Goal: Task Accomplishment & Management: Complete application form

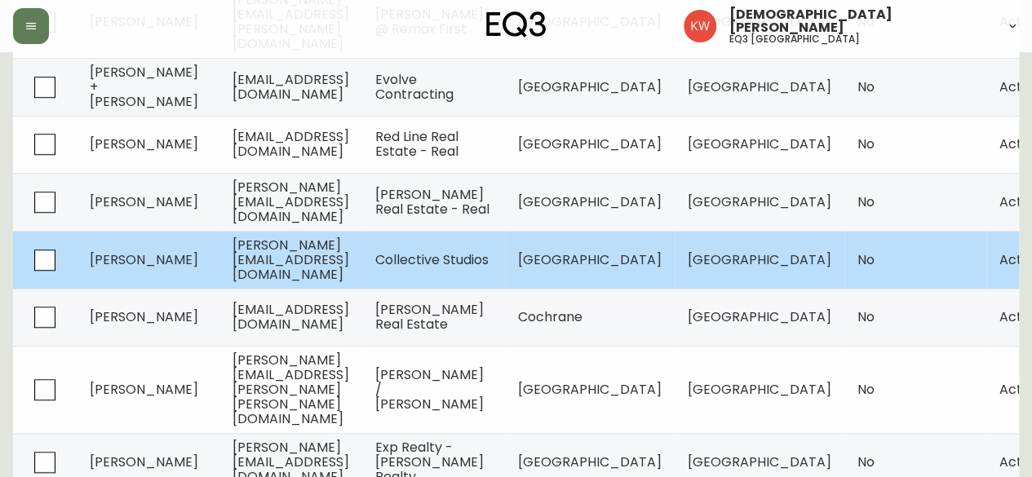
scroll to position [528, 0]
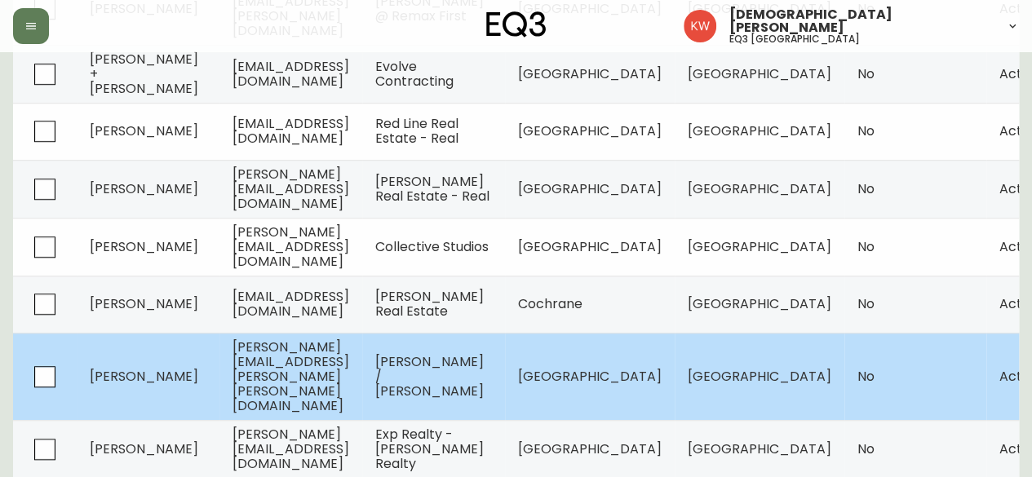
click at [141, 367] on span "[PERSON_NAME]" at bounding box center [144, 376] width 109 height 19
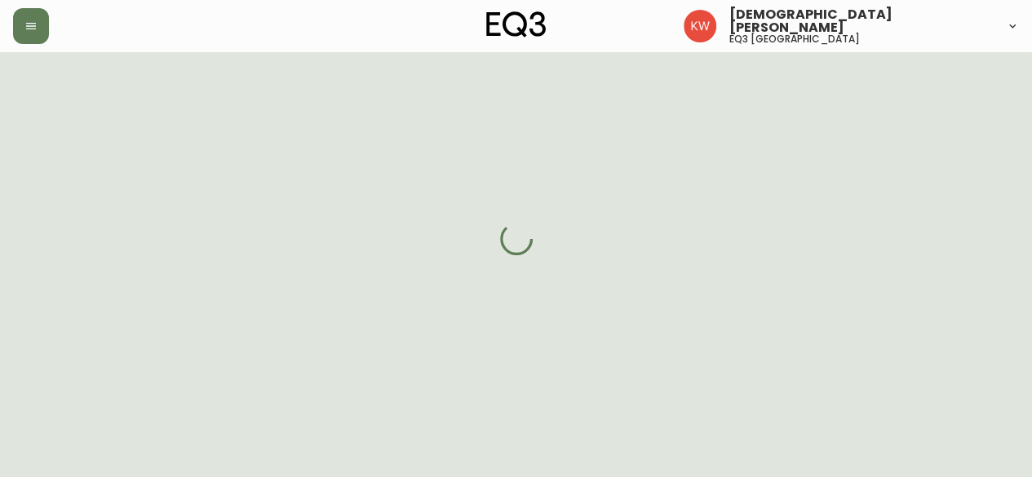
scroll to position [528, 0]
select select "AB"
select select "CA"
select select "CA_EN"
select select "Other"
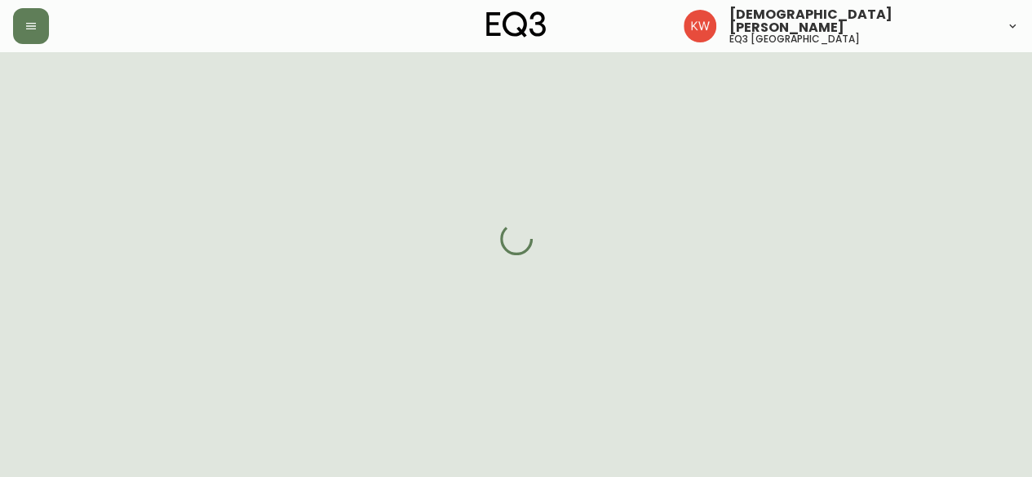
select select "Other"
select select "cjw10z96m00006gs08l3o91tv"
select select "false"
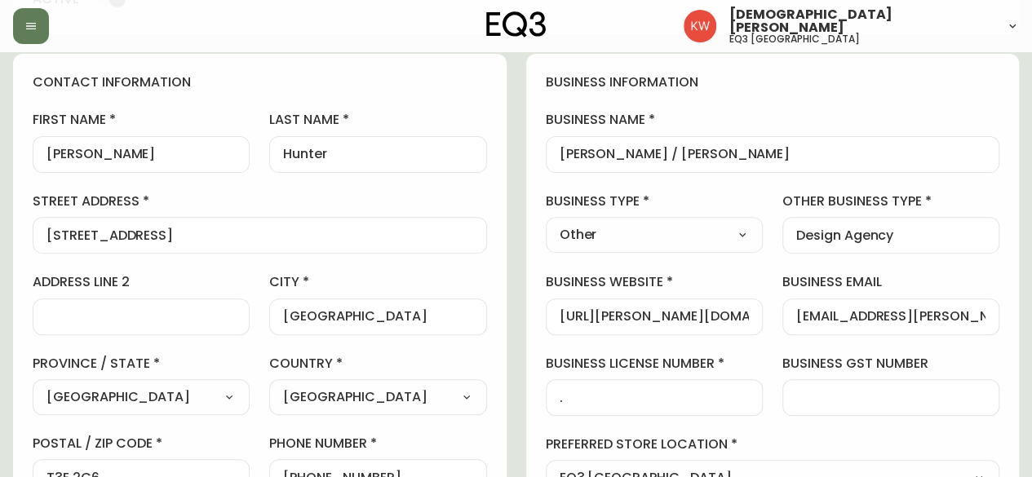
scroll to position [0, 0]
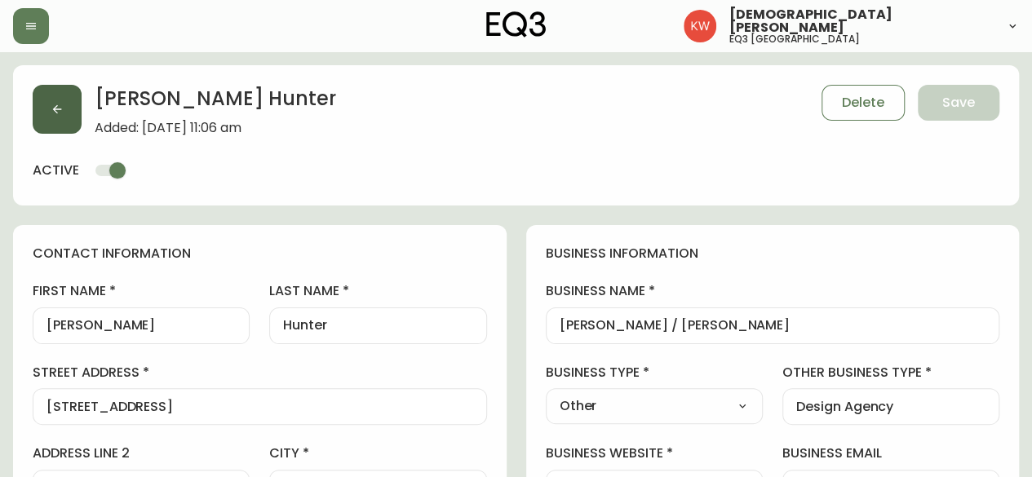
click at [60, 109] on icon "button" at bounding box center [57, 109] width 9 height 9
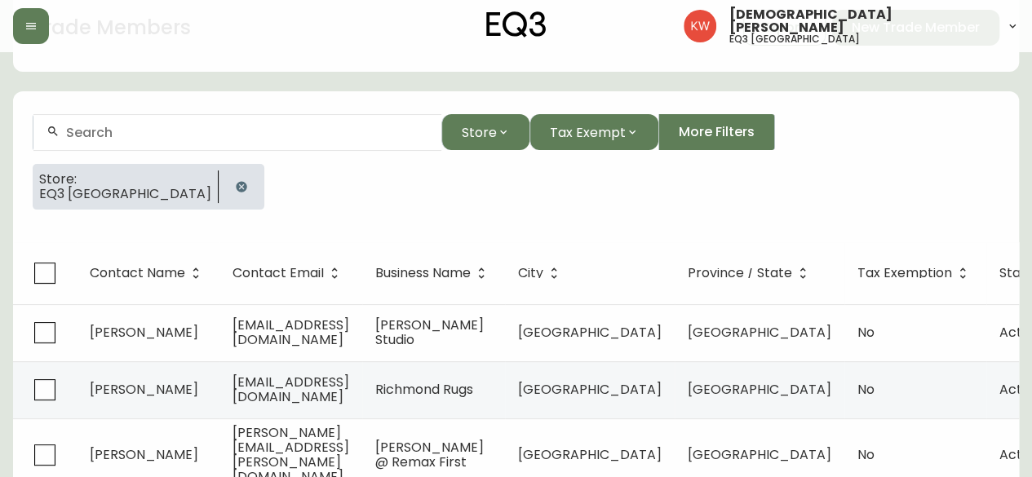
scroll to position [528, 0]
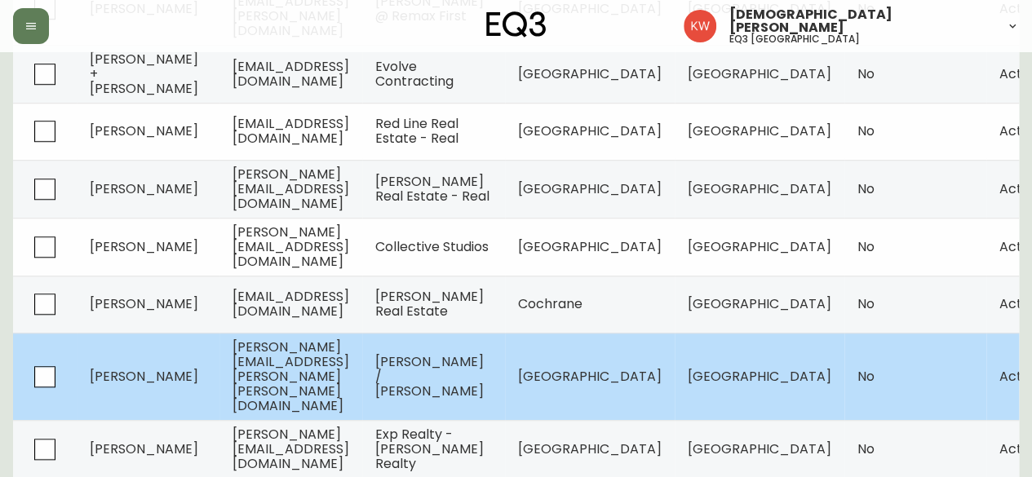
click at [484, 353] on span "[PERSON_NAME] / [PERSON_NAME]" at bounding box center [429, 377] width 109 height 48
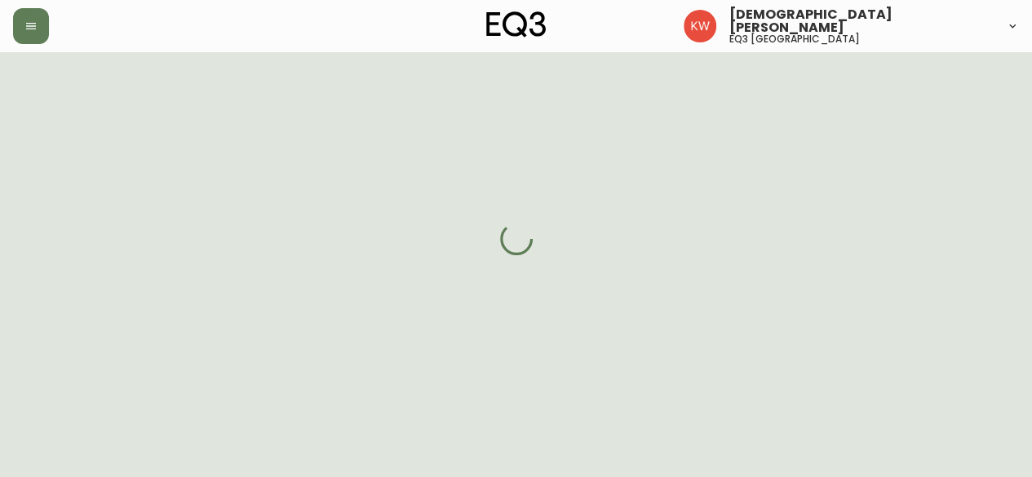
select select "AB"
select select "CA"
select select "CA_EN"
select select "Other"
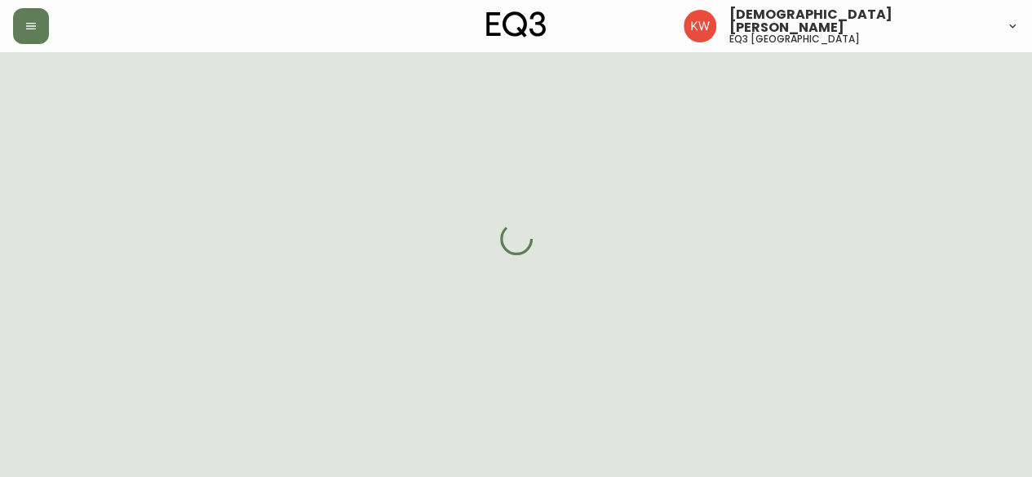
select select "cjw10z96m00006gs08l3o91tv"
select select "false"
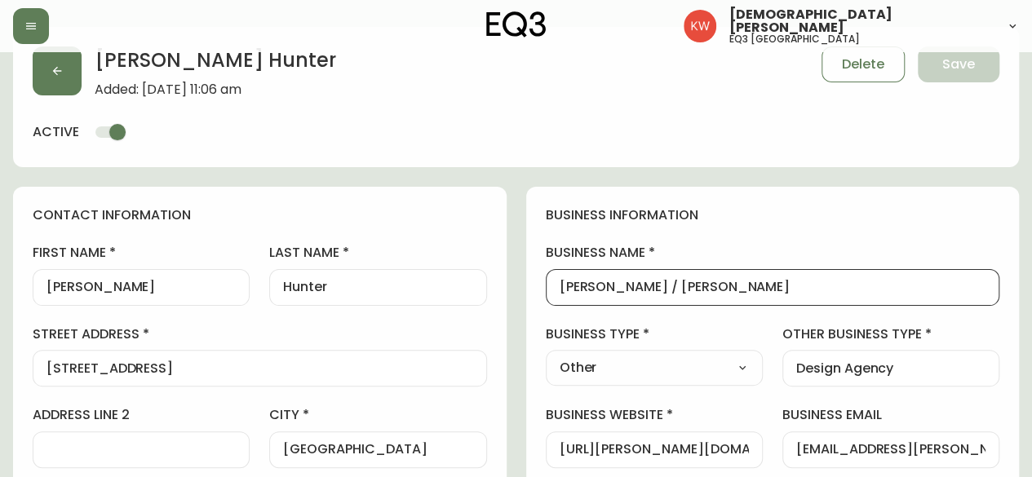
drag, startPoint x: 693, startPoint y: 285, endPoint x: 553, endPoint y: 299, distance: 140.3
click at [553, 299] on div "[PERSON_NAME] / [PERSON_NAME]" at bounding box center [773, 287] width 455 height 37
click at [64, 72] on button "button" at bounding box center [57, 71] width 49 height 49
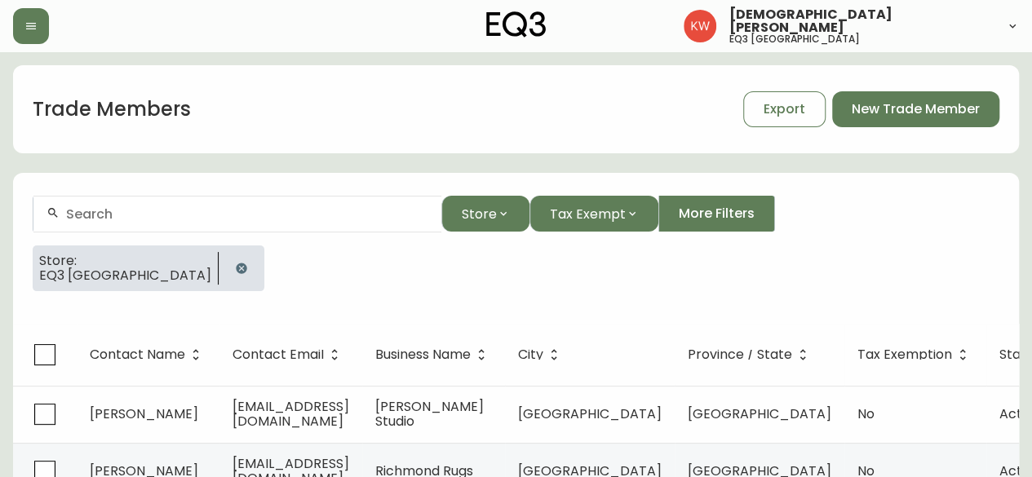
click at [225, 269] on button "button" at bounding box center [241, 268] width 33 height 33
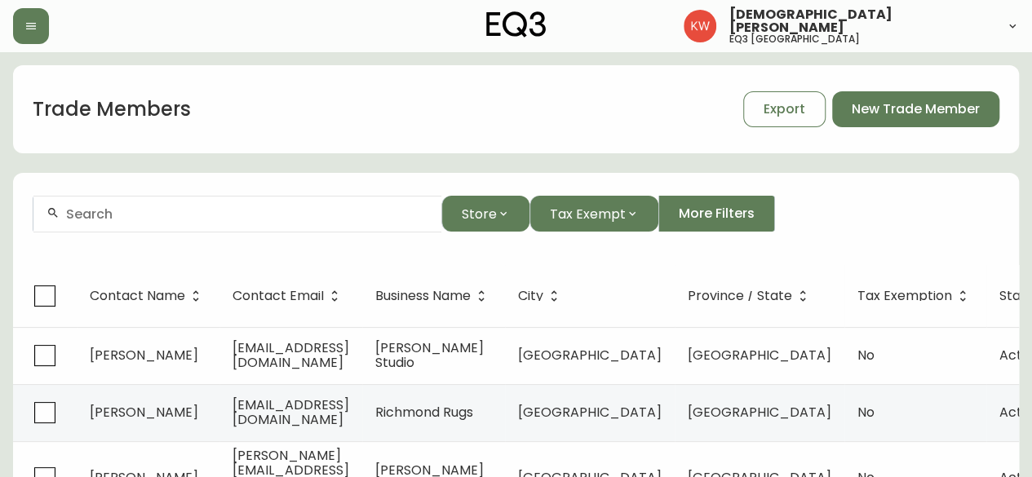
click at [129, 215] on input "text" at bounding box center [247, 214] width 362 height 16
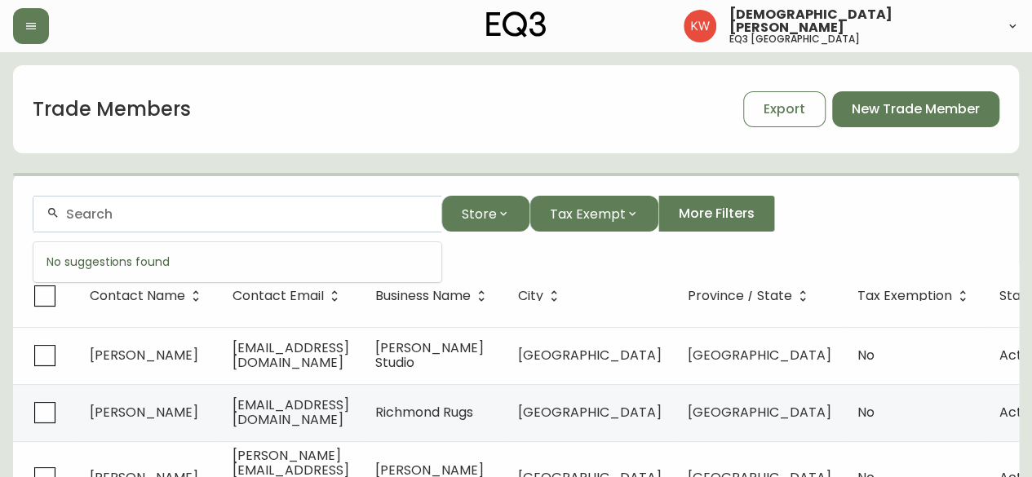
paste input "[PERSON_NAME] DESIGN"
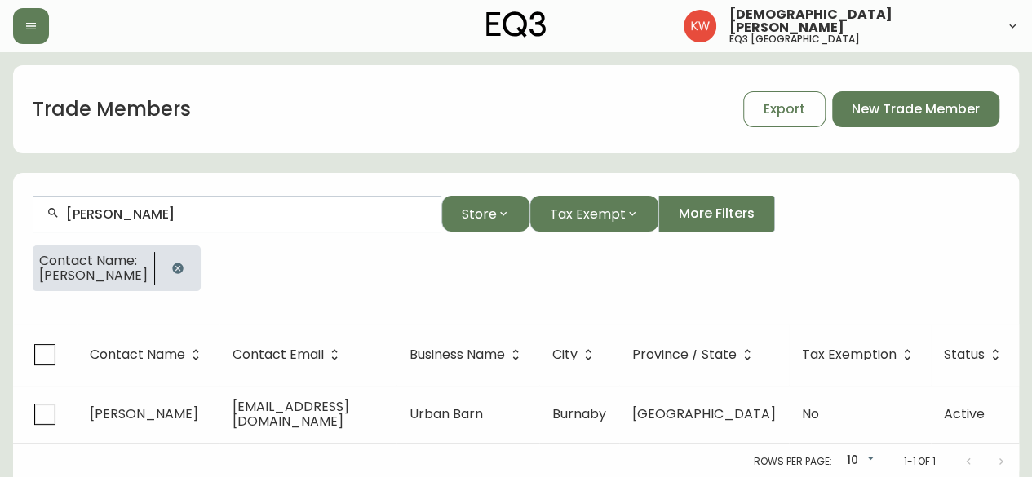
click at [173, 265] on icon "button" at bounding box center [177, 268] width 13 height 13
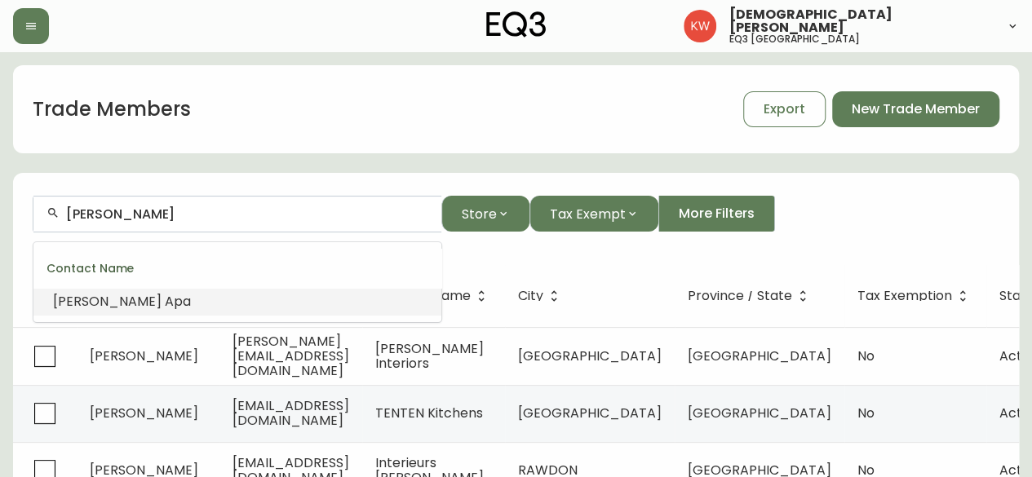
click at [178, 215] on input "[PERSON_NAME]" at bounding box center [247, 214] width 362 height 16
click at [177, 215] on input "[PERSON_NAME]" at bounding box center [247, 214] width 362 height 16
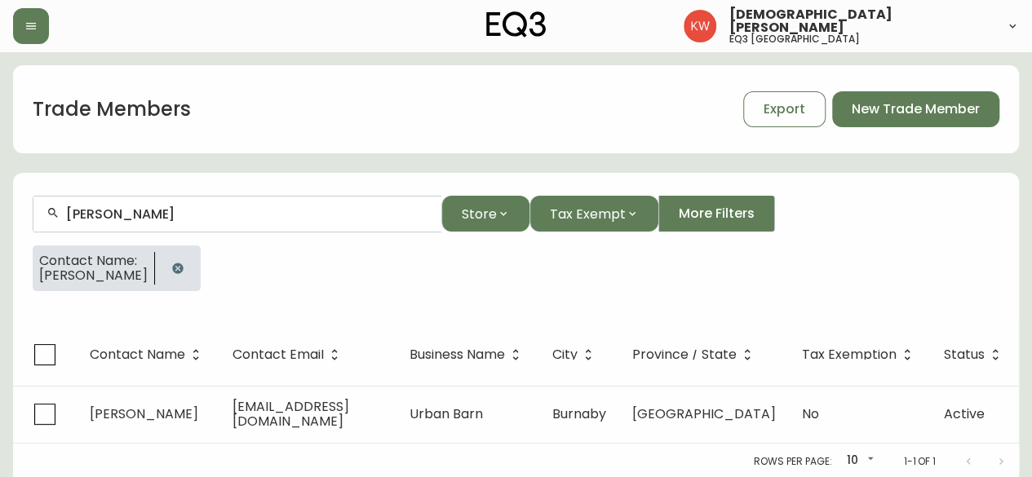
click at [174, 265] on icon "button" at bounding box center [177, 268] width 13 height 13
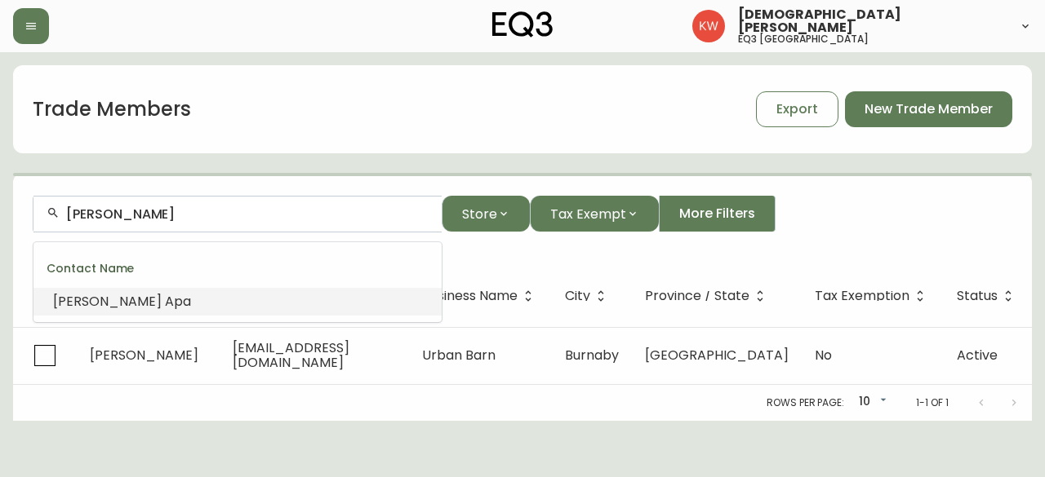
click at [171, 215] on input "[PERSON_NAME]" at bounding box center [247, 214] width 362 height 16
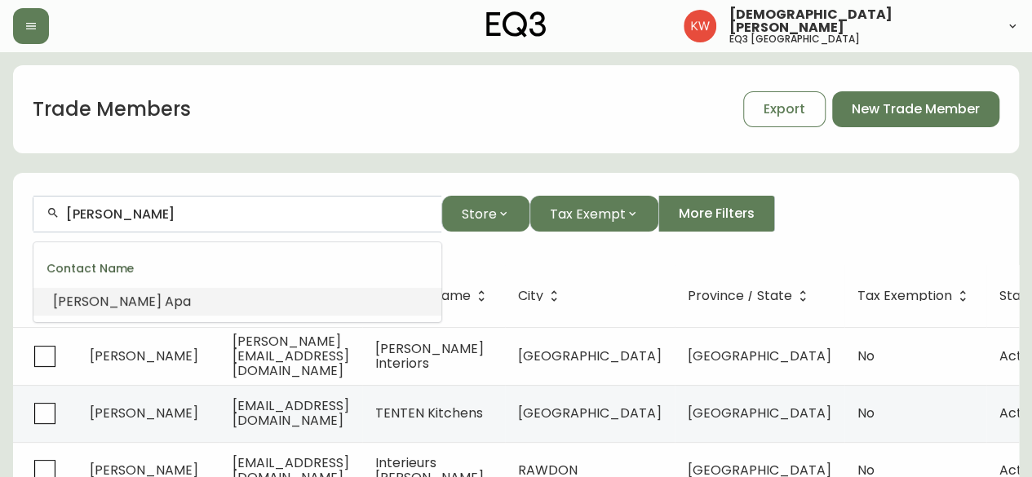
click at [170, 215] on input "[PERSON_NAME]" at bounding box center [247, 214] width 362 height 16
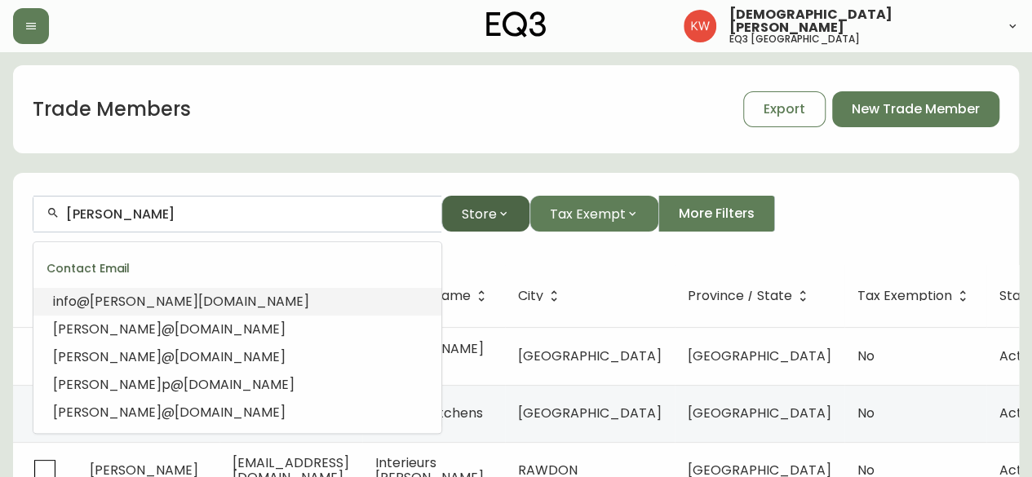
click at [501, 214] on icon "button" at bounding box center [503, 213] width 13 height 13
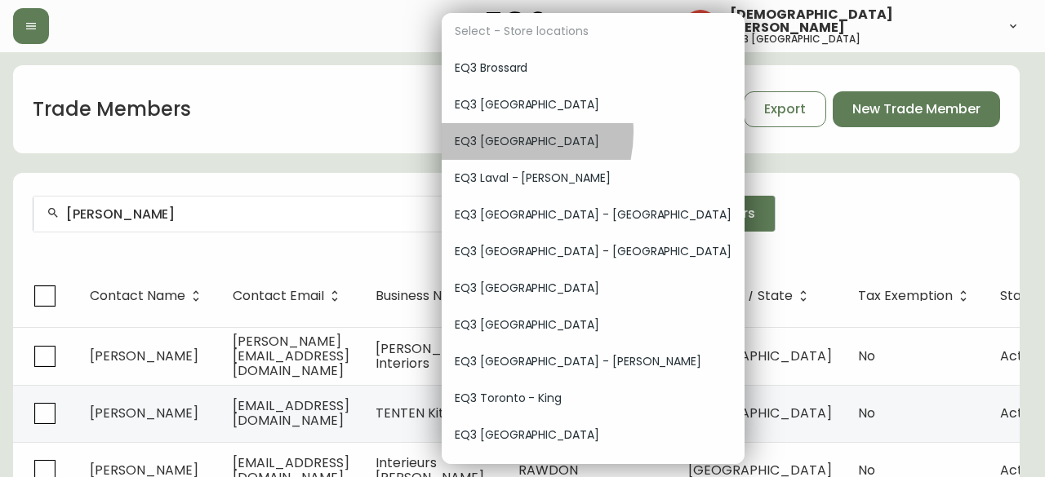
click at [498, 132] on div "EQ3 [GEOGRAPHIC_DATA]" at bounding box center [593, 141] width 303 height 37
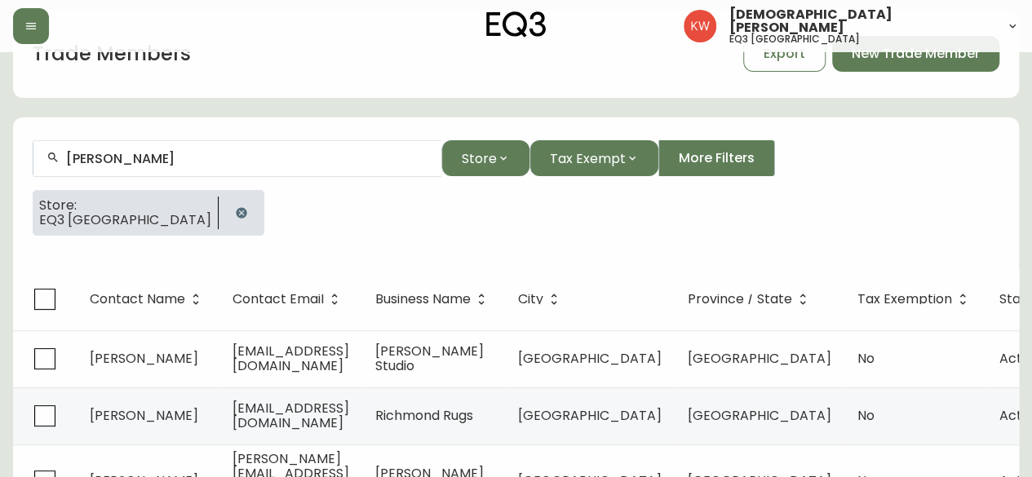
scroll to position [82, 0]
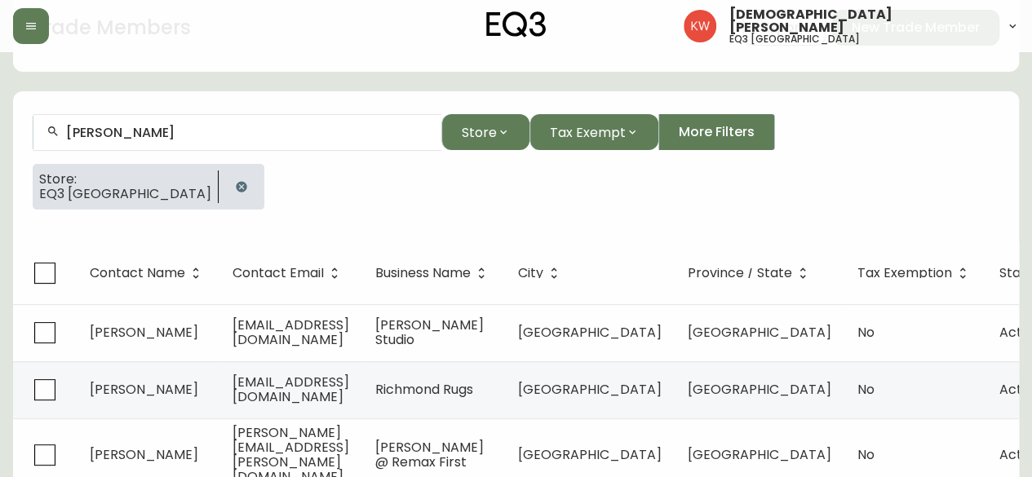
click at [214, 138] on input "[PERSON_NAME]" at bounding box center [247, 133] width 362 height 16
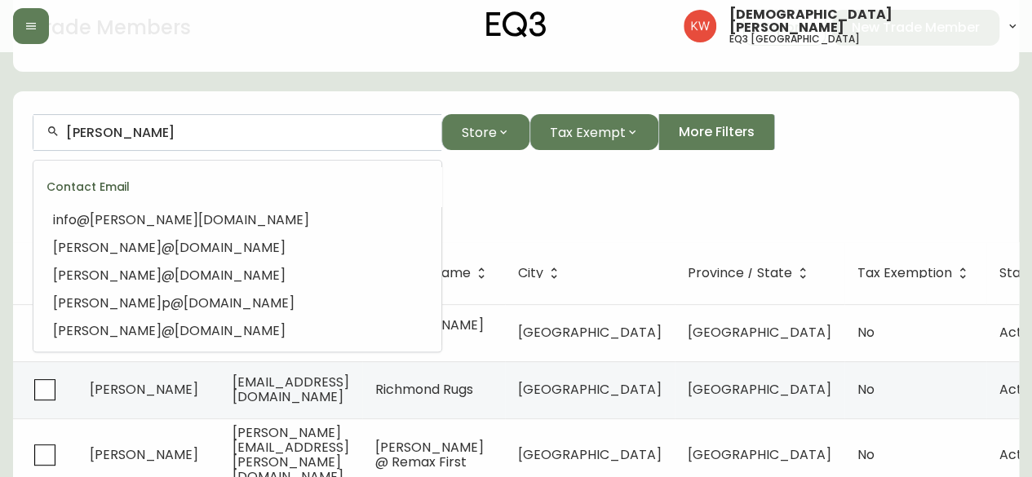
scroll to position [239, 0]
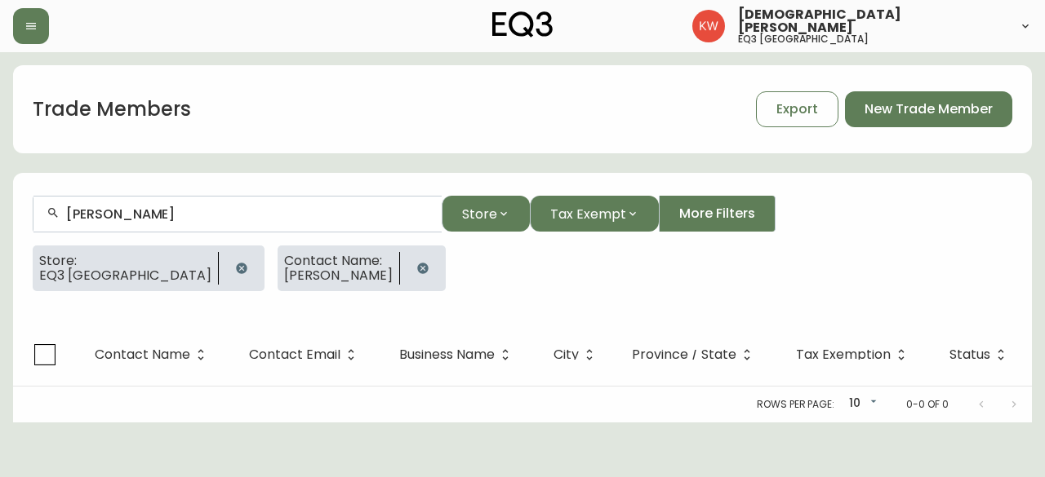
click at [417, 269] on icon "button" at bounding box center [422, 268] width 11 height 11
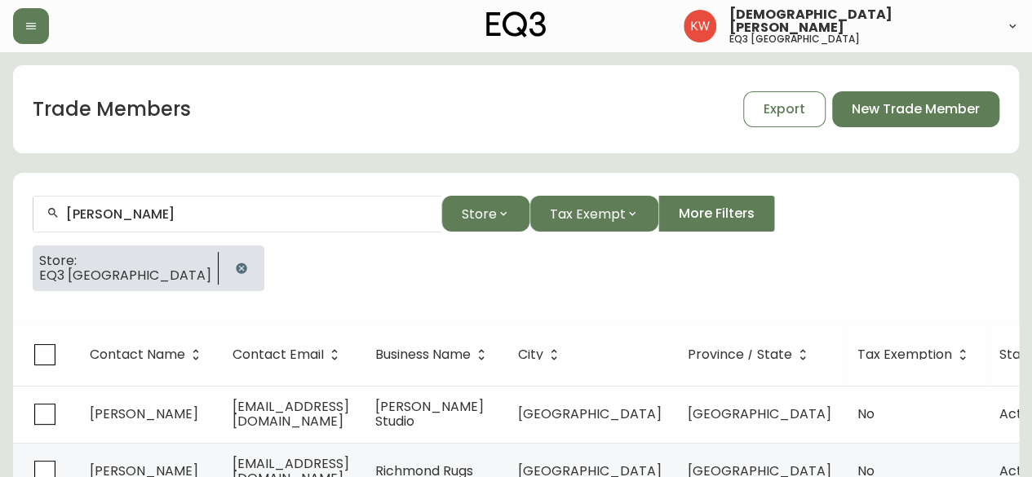
click at [168, 215] on input "[PERSON_NAME]" at bounding box center [247, 214] width 362 height 16
paste input "[PERSON_NAME]"
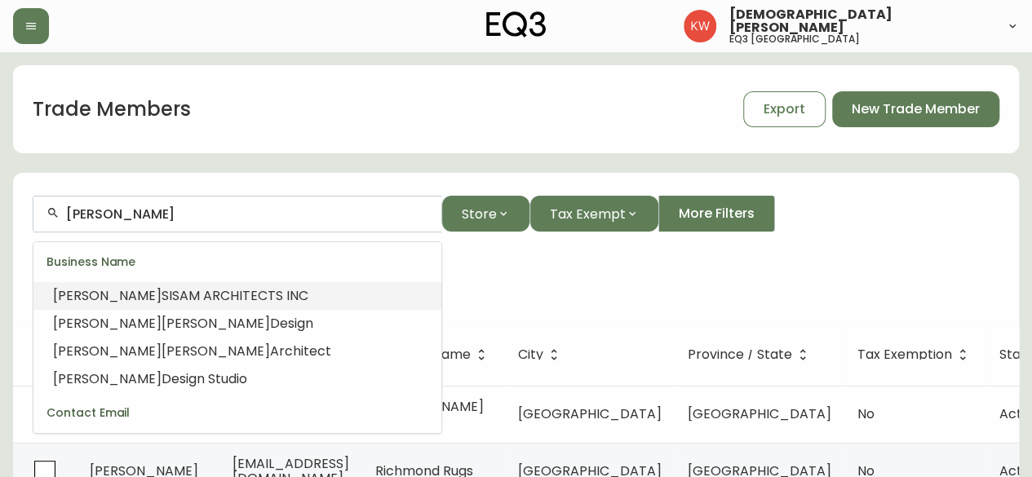
scroll to position [245, 0]
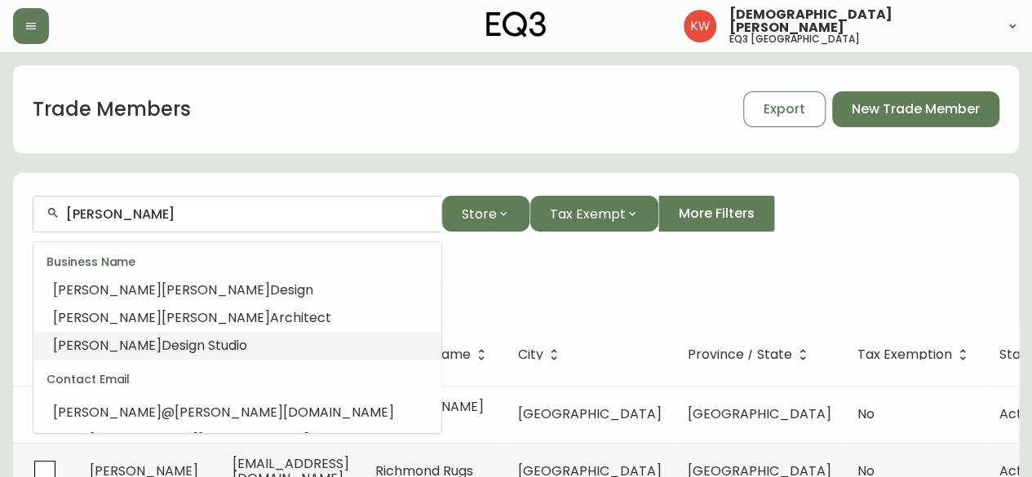
click at [191, 349] on span "Design Studio" at bounding box center [205, 345] width 86 height 19
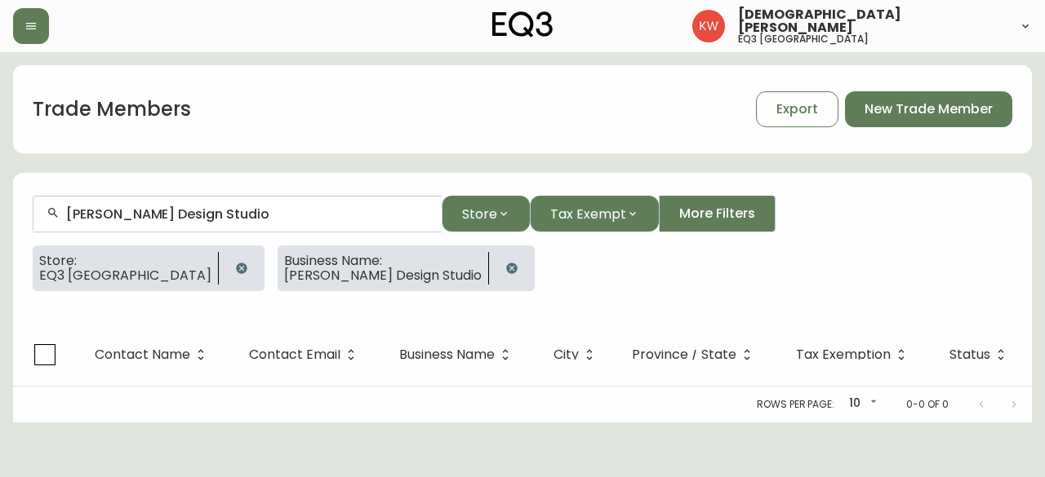
click at [235, 269] on icon "button" at bounding box center [241, 268] width 13 height 13
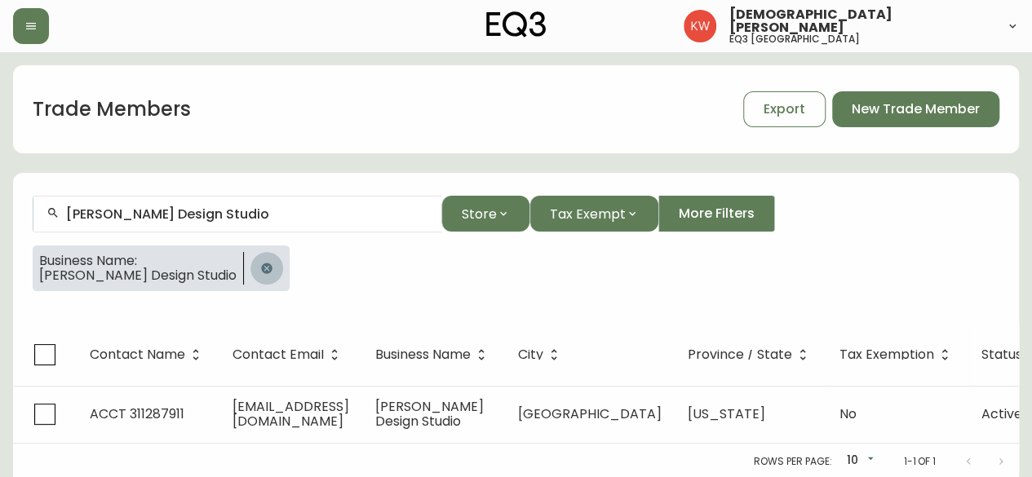
click at [261, 264] on icon "button" at bounding box center [266, 268] width 11 height 11
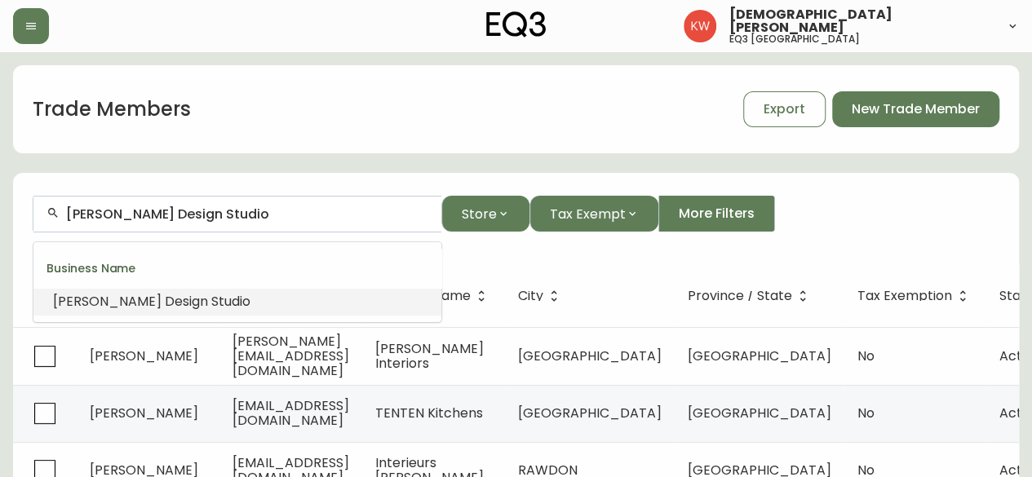
drag, startPoint x: 273, startPoint y: 213, endPoint x: 51, endPoint y: 207, distance: 222.1
click at [51, 207] on div "[PERSON_NAME] Design Studio" at bounding box center [237, 214] width 408 height 37
paste input "ONTGOMERY"
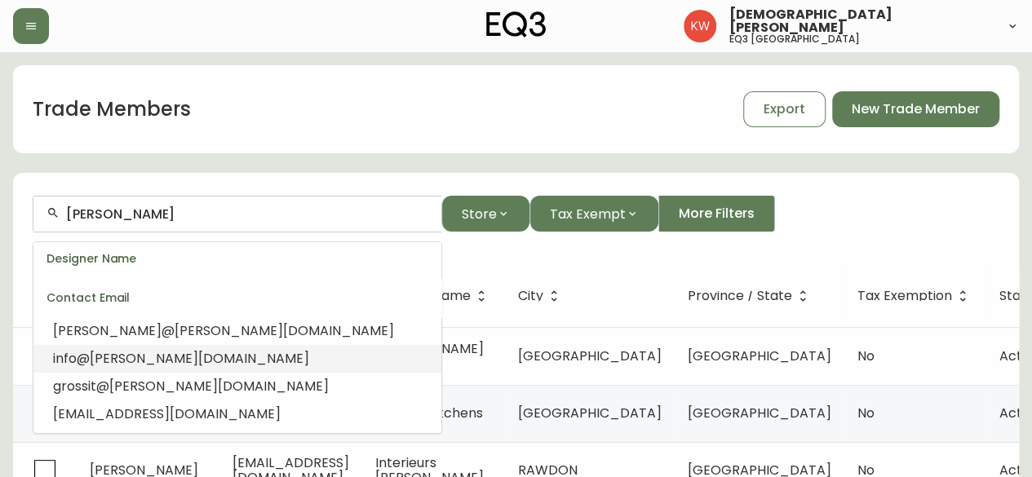
scroll to position [408, 0]
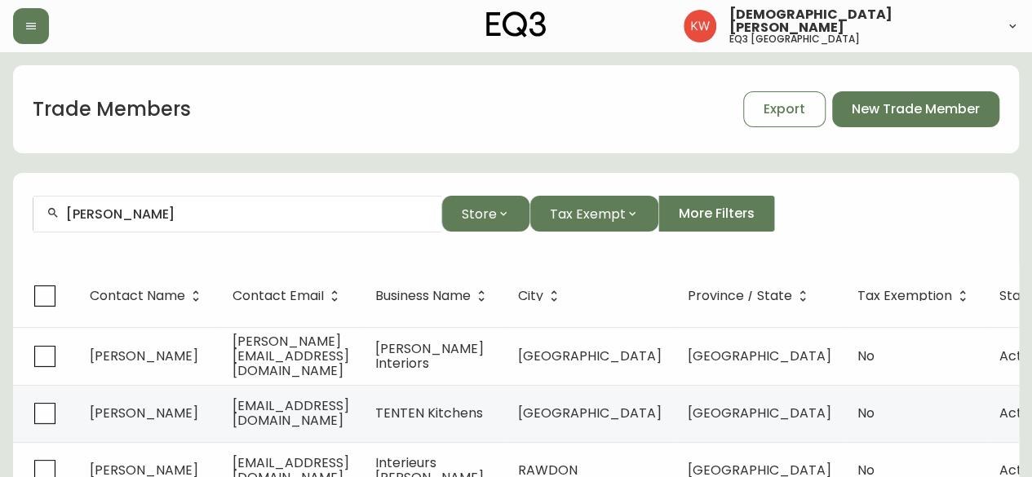
click at [100, 267] on th "Contact Name" at bounding box center [148, 296] width 143 height 62
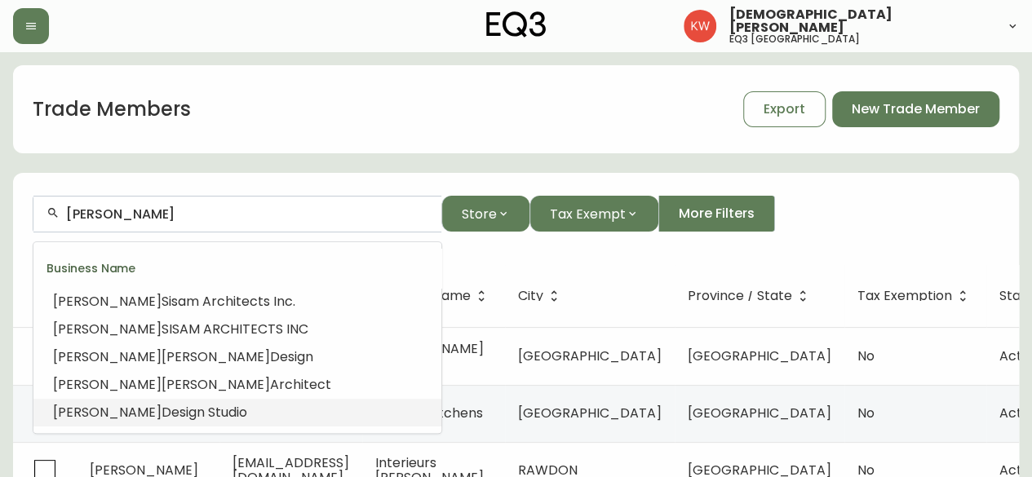
scroll to position [0, 0]
drag, startPoint x: 186, startPoint y: 213, endPoint x: 41, endPoint y: 229, distance: 146.2
click at [41, 229] on div "[PERSON_NAME]" at bounding box center [237, 214] width 408 height 37
paste input "[PERSON_NAME][EMAIL_ADDRESS][PERSON_NAME][DOMAIN_NAME]"
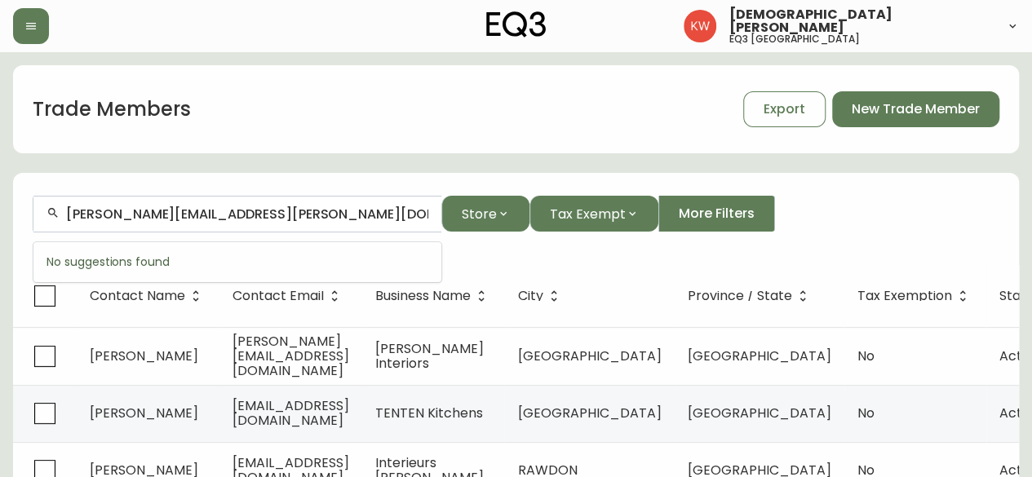
type input "[PERSON_NAME][EMAIL_ADDRESS][PERSON_NAME][DOMAIN_NAME]"
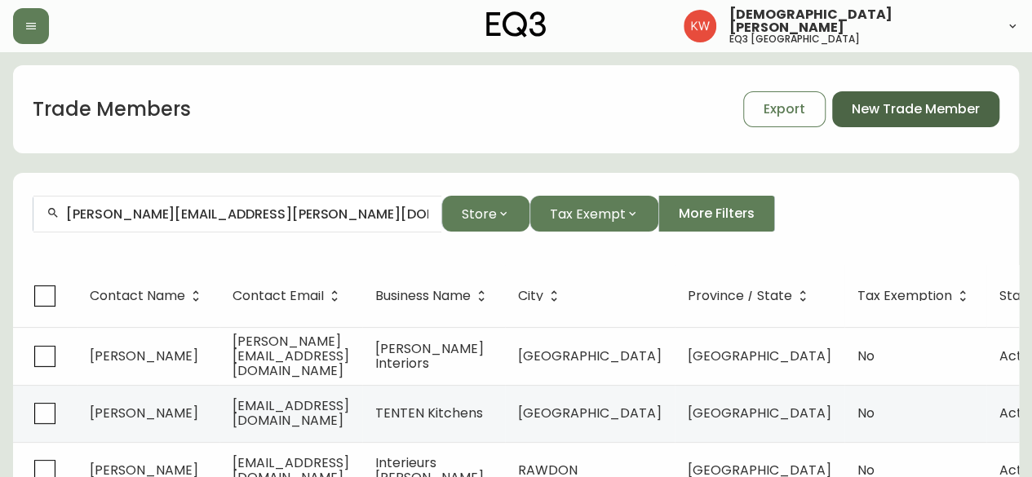
click at [934, 109] on span "New Trade Member" at bounding box center [916, 109] width 128 height 18
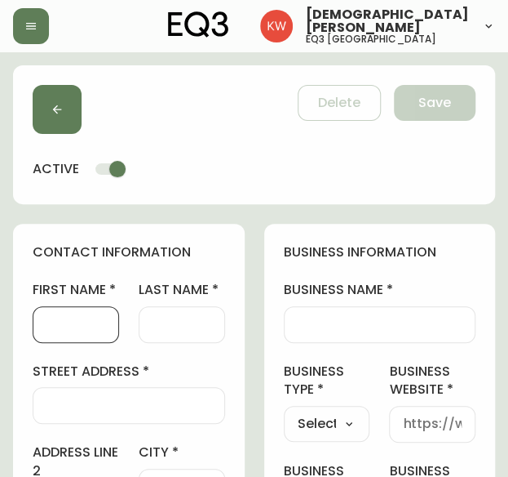
click at [72, 320] on input "first name" at bounding box center [76, 325] width 59 height 16
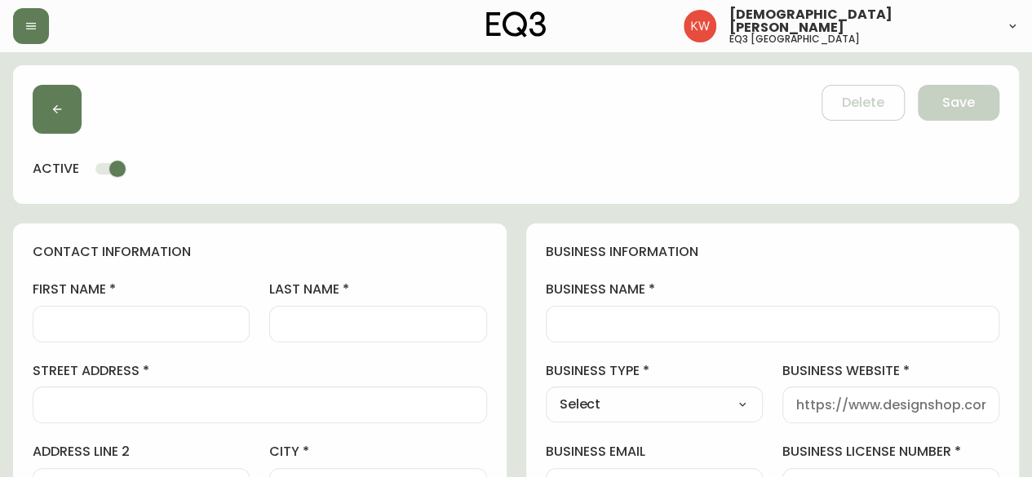
click at [348, 312] on div at bounding box center [377, 324] width 217 height 37
paste input "[PERSON_NAME][EMAIL_ADDRESS][PERSON_NAME][DOMAIN_NAME]"
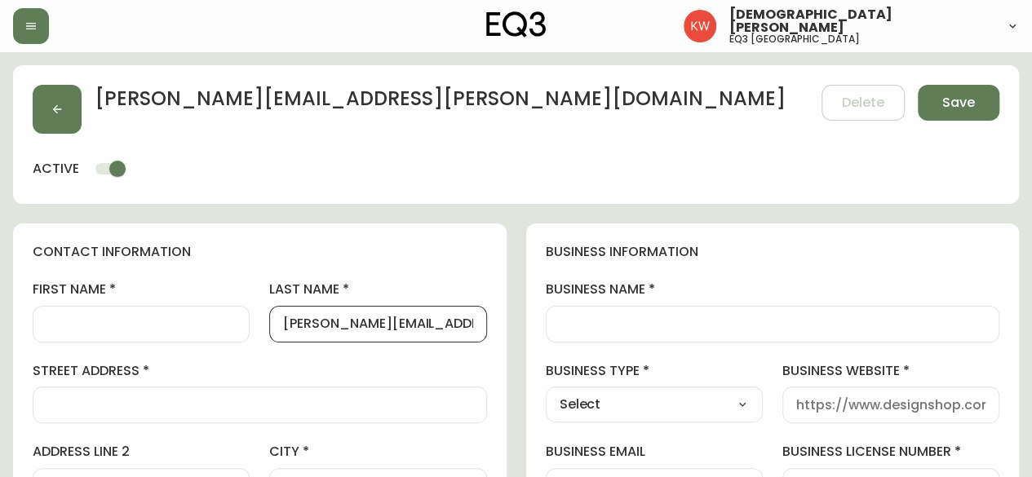
scroll to position [0, 40]
type input "[PERSON_NAME][EMAIL_ADDRESS][PERSON_NAME][DOMAIN_NAME]"
drag, startPoint x: 477, startPoint y: 325, endPoint x: 446, endPoint y: 318, distance: 31.7
click at [446, 318] on div "[PERSON_NAME][EMAIL_ADDRESS][PERSON_NAME][DOMAIN_NAME]" at bounding box center [377, 324] width 217 height 37
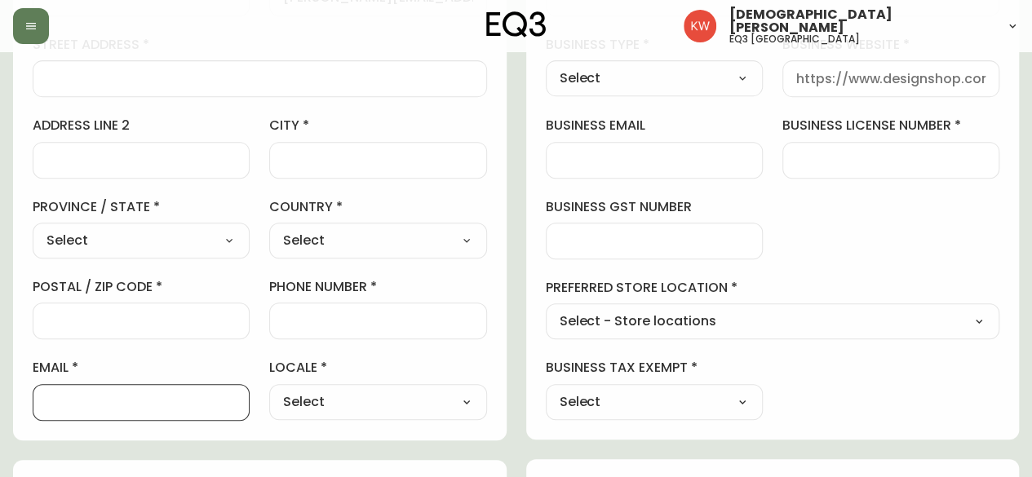
click at [139, 405] on input "email" at bounding box center [141, 403] width 189 height 16
paste input "[PERSON_NAME][EMAIL_ADDRESS][PERSON_NAME][DOMAIN_NAME]"
type input "[PERSON_NAME][EMAIL_ADDRESS][PERSON_NAME][DOMAIN_NAME]"
click at [360, 229] on select "Select [GEOGRAPHIC_DATA] [GEOGRAPHIC_DATA]" at bounding box center [377, 241] width 217 height 24
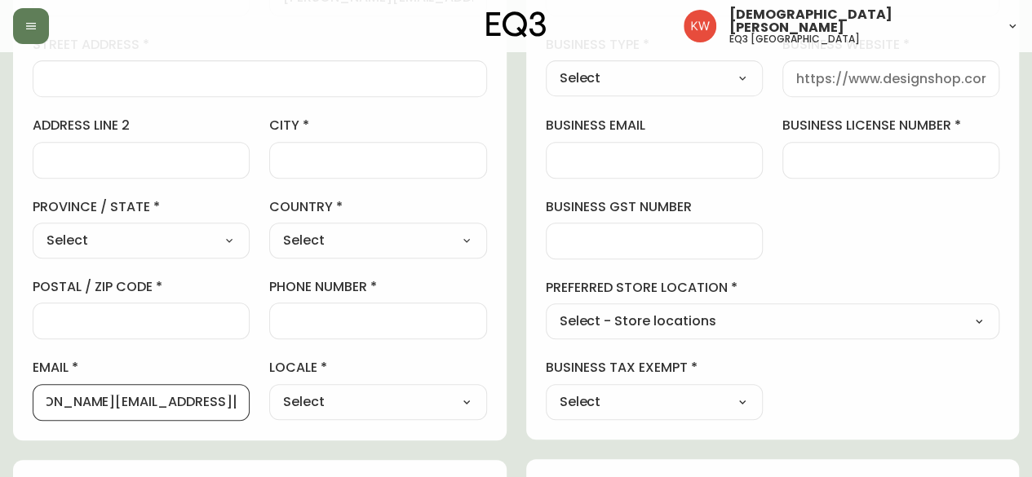
scroll to position [0, 0]
select select "CA"
click at [269, 229] on select "Select [GEOGRAPHIC_DATA] [GEOGRAPHIC_DATA]" at bounding box center [377, 241] width 217 height 24
type input "[GEOGRAPHIC_DATA]"
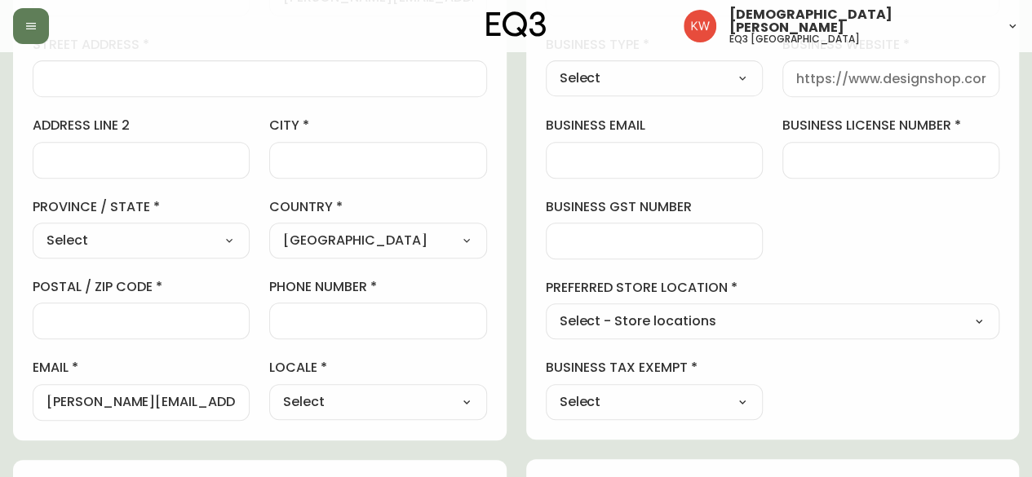
click at [338, 162] on input "city" at bounding box center [377, 161] width 189 height 16
type input "[GEOGRAPHIC_DATA]"
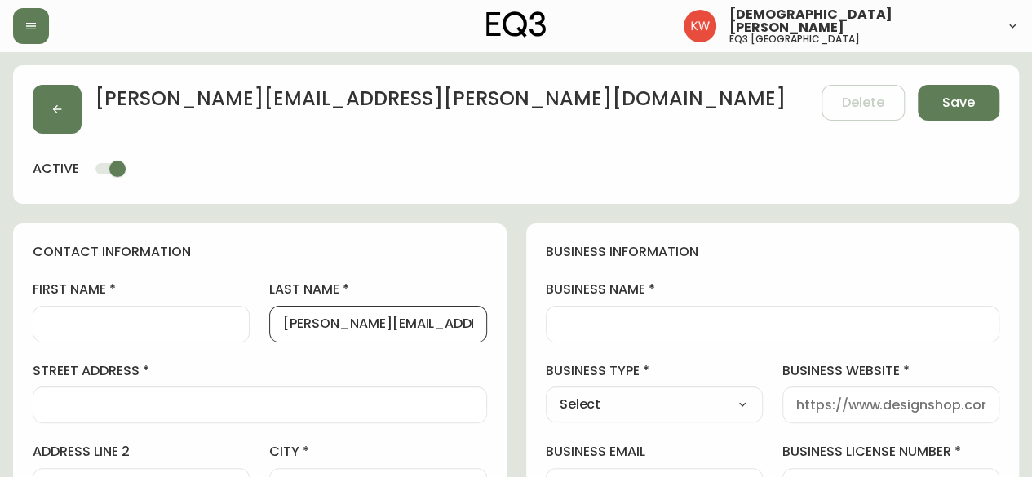
click at [437, 324] on input "[PERSON_NAME][EMAIL_ADDRESS][PERSON_NAME][DOMAIN_NAME]" at bounding box center [377, 325] width 189 height 16
drag, startPoint x: 437, startPoint y: 326, endPoint x: 522, endPoint y: 329, distance: 85.8
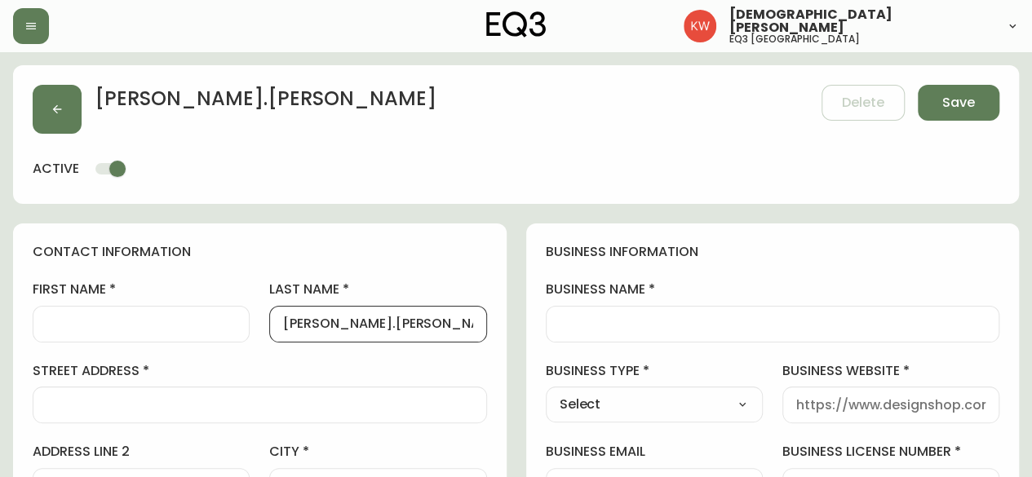
scroll to position [0, 0]
drag, startPoint x: 349, startPoint y: 322, endPoint x: 264, endPoint y: 320, distance: 84.9
type input "[PERSON_NAME]"
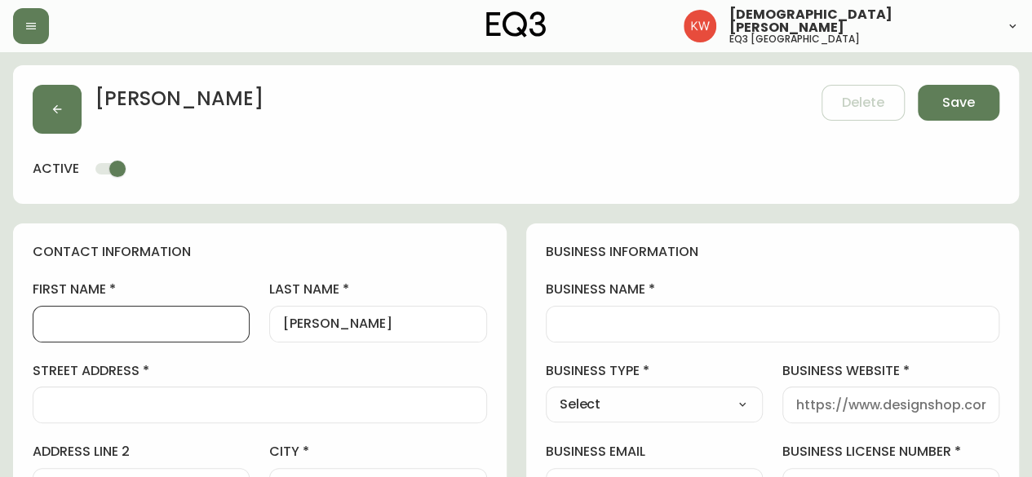
click at [190, 321] on input "first name" at bounding box center [141, 325] width 189 height 16
paste input "[PERSON_NAME]."
type input "[PERSON_NAME]"
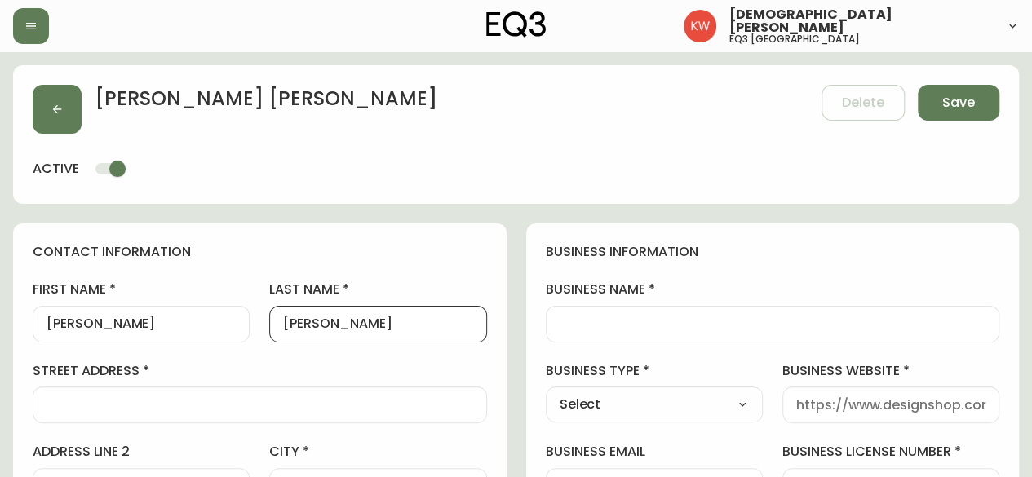
drag, startPoint x: 389, startPoint y: 323, endPoint x: 293, endPoint y: 322, distance: 95.5
click at [293, 322] on input "[PERSON_NAME]" at bounding box center [377, 325] width 189 height 16
type input "[PERSON_NAME]"
click at [622, 322] on input "business name" at bounding box center [773, 325] width 427 height 16
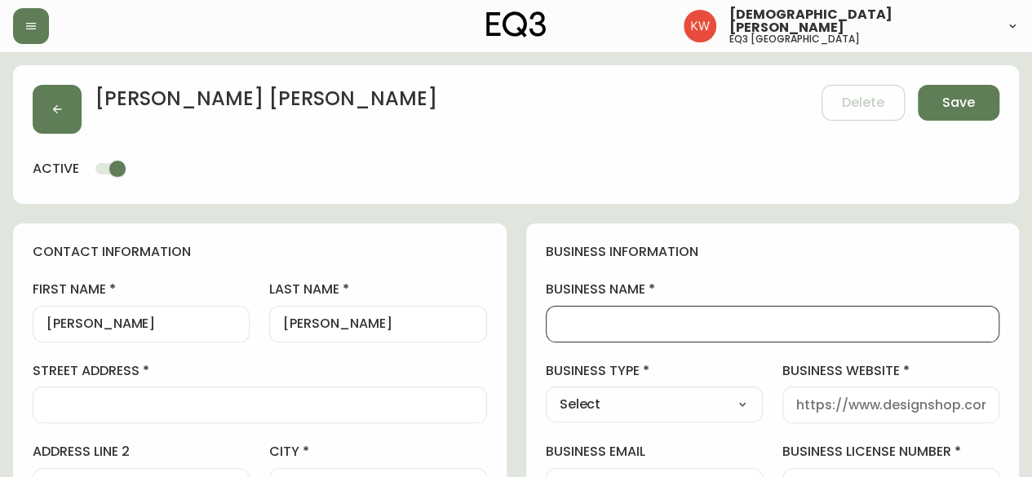
paste input "[PERSON_NAME] DESIGN"
type input "[PERSON_NAME] DESIGN"
click at [630, 401] on select "Select Interior Designer Architect Home Builder Contractor Real Estate Agent Ho…" at bounding box center [654, 405] width 217 height 24
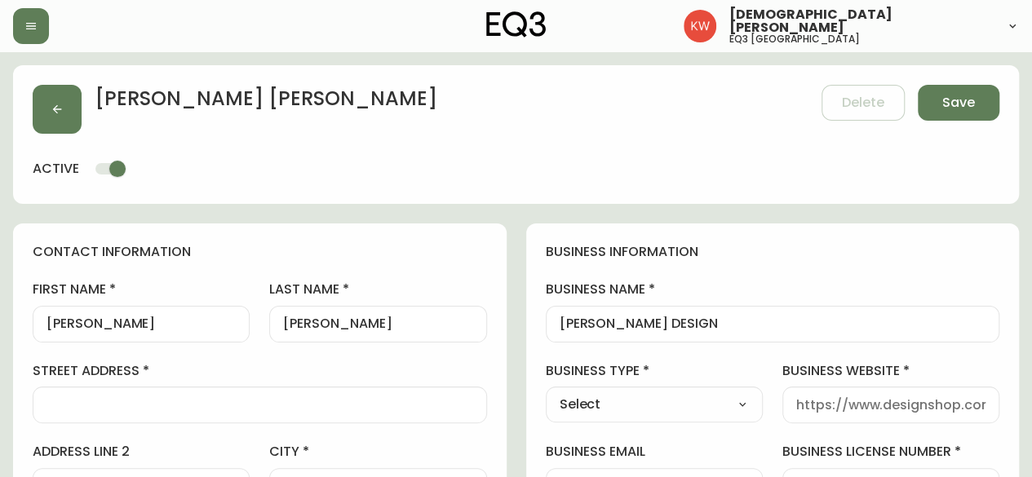
select select "Interior Designer"
click at [546, 393] on select "Select Interior Designer Architect Home Builder Contractor Real Estate Agent Ho…" at bounding box center [654, 405] width 217 height 24
type input "Interior Designer"
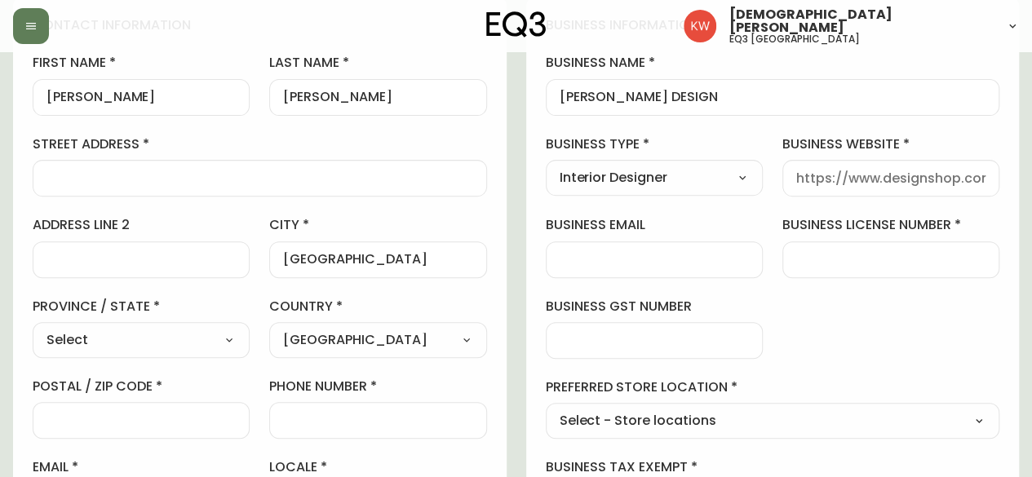
scroll to position [245, 0]
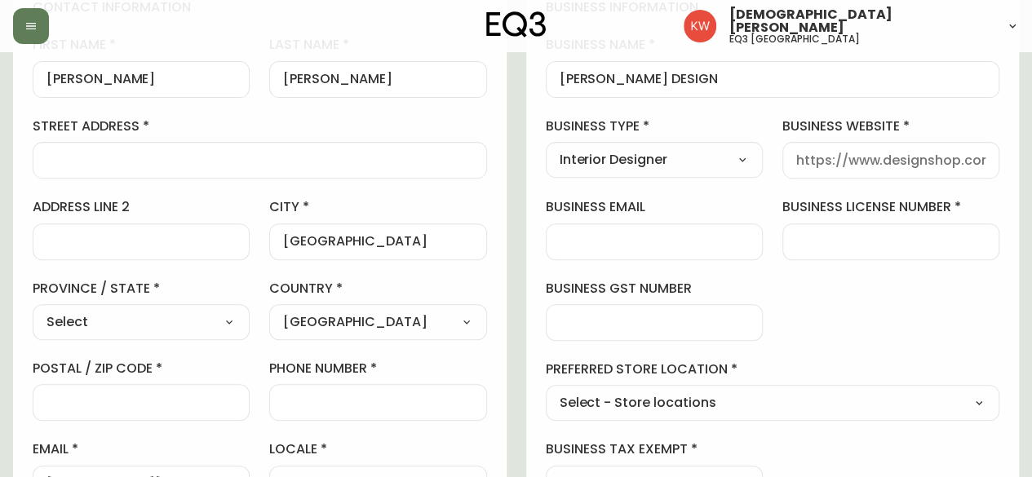
click at [226, 158] on input "street address" at bounding box center [260, 161] width 427 height 16
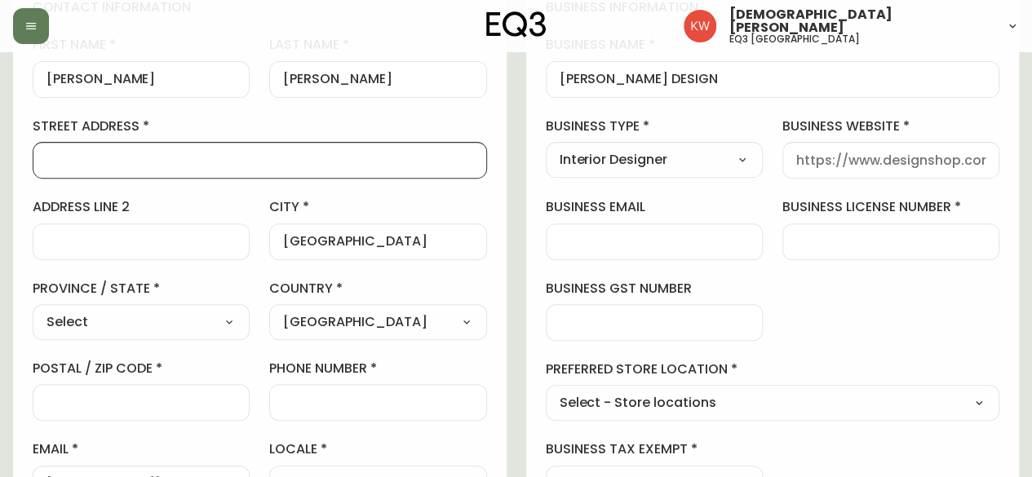
paste input "[STREET_ADDRESS]"
type input "[STREET_ADDRESS]"
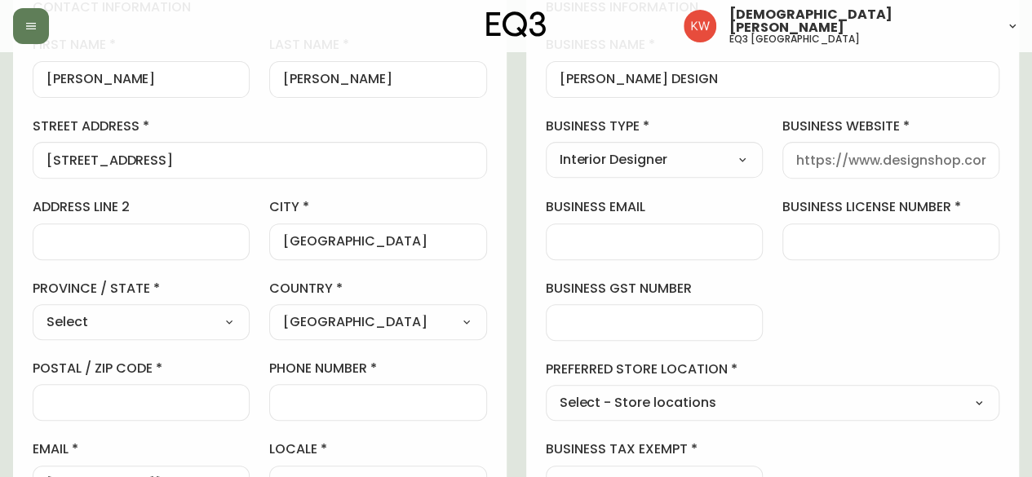
click at [142, 331] on select "Select [GEOGRAPHIC_DATA] [GEOGRAPHIC_DATA] [GEOGRAPHIC_DATA] [GEOGRAPHIC_DATA] …" at bounding box center [141, 322] width 217 height 24
select select "AB"
click at [33, 310] on select "Select [GEOGRAPHIC_DATA] [GEOGRAPHIC_DATA] [GEOGRAPHIC_DATA] [GEOGRAPHIC_DATA] …" at bounding box center [141, 322] width 217 height 24
type input "[GEOGRAPHIC_DATA]"
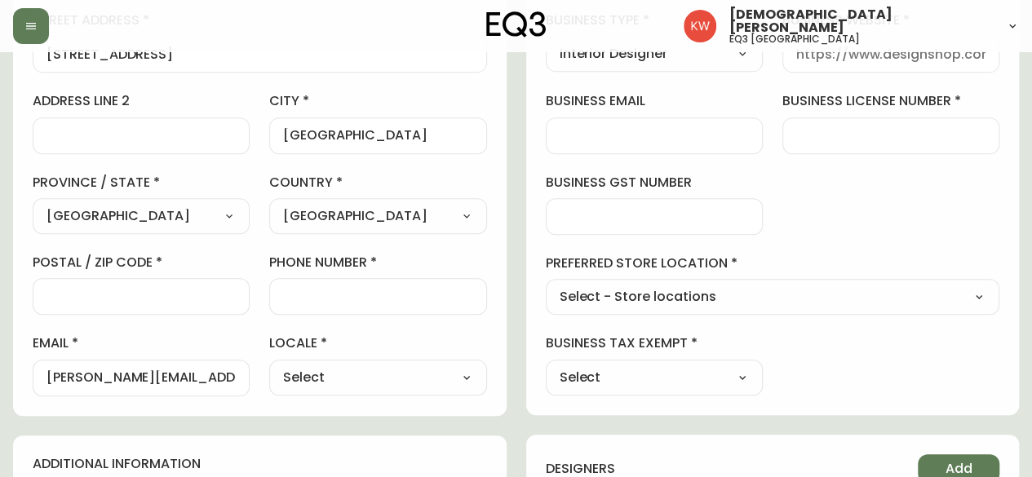
scroll to position [408, 0]
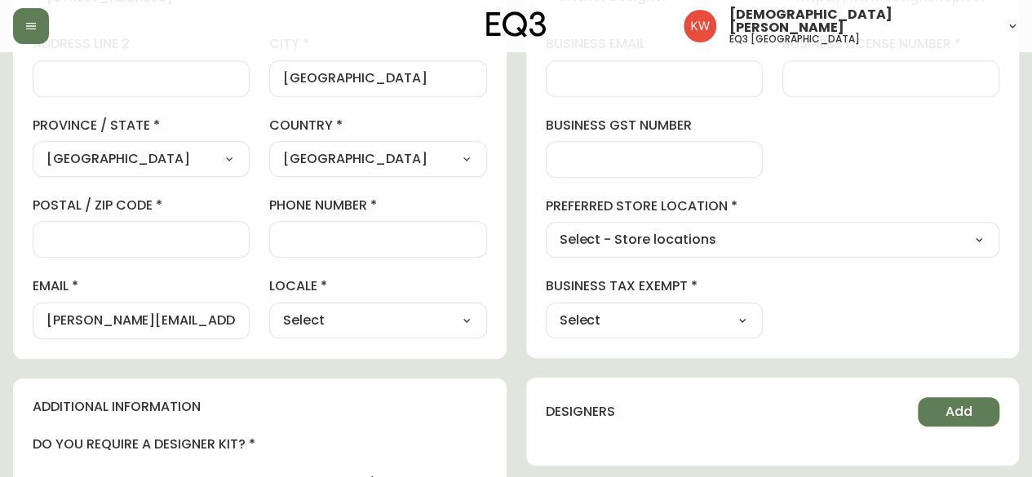
click at [424, 315] on select "Select CA_EN [GEOGRAPHIC_DATA] US_EN" at bounding box center [377, 321] width 217 height 24
select select "CA_EN"
click at [269, 309] on select "Select CA_EN [GEOGRAPHIC_DATA] US_EN" at bounding box center [377, 321] width 217 height 24
type input "CA_EN"
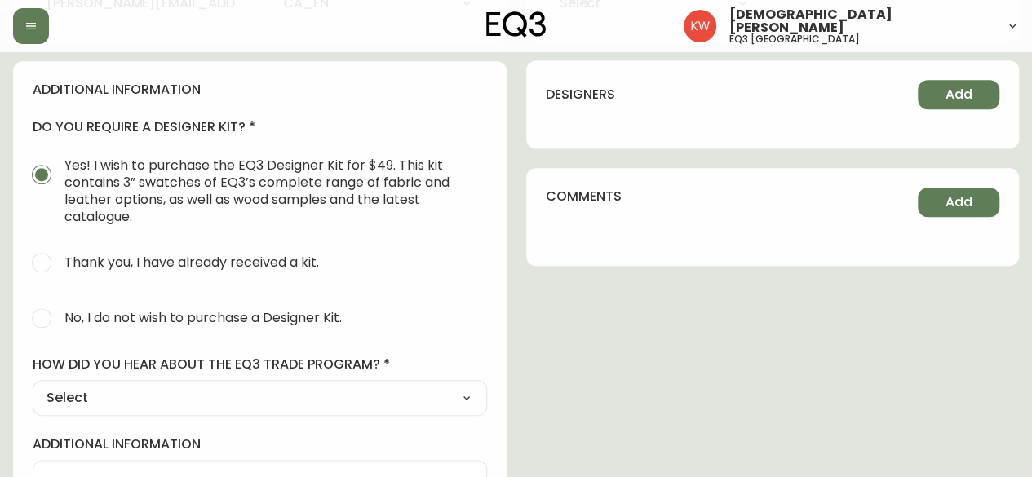
scroll to position [735, 0]
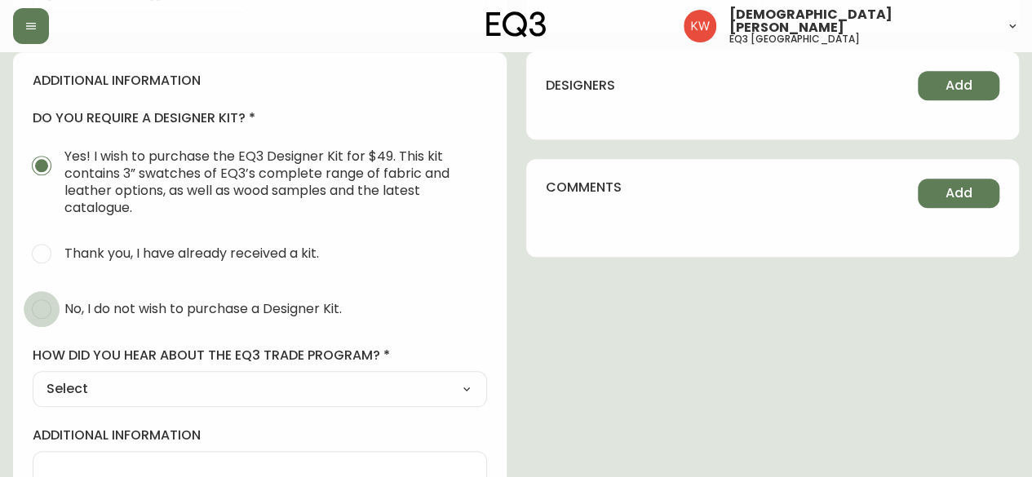
click at [44, 314] on input "No, I do not wish to purchase a Designer Kit." at bounding box center [42, 309] width 36 height 36
radio input "true"
radio input "false"
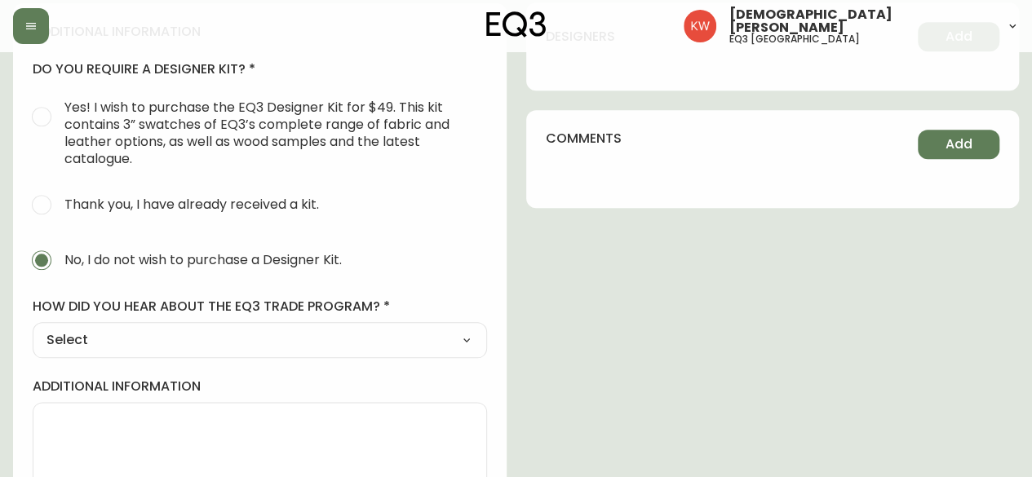
scroll to position [828, 0]
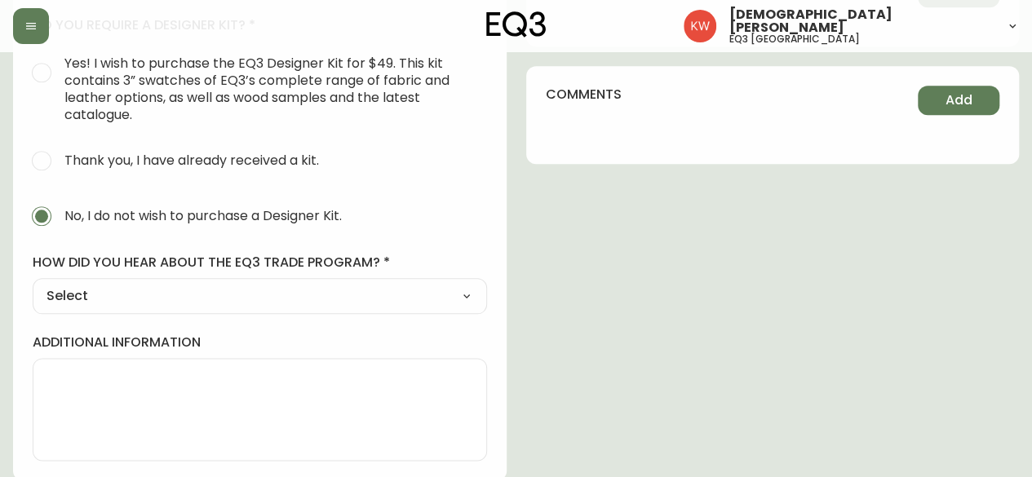
click at [186, 293] on select "Select Social Media Advertisement Trade Show Outreach from a Trade Rep Other" at bounding box center [260, 296] width 455 height 24
select select "Other"
click at [33, 284] on select "Select Social Media Advertisement Trade Show Outreach from a Trade Rep Other" at bounding box center [260, 296] width 455 height 24
type input "Other"
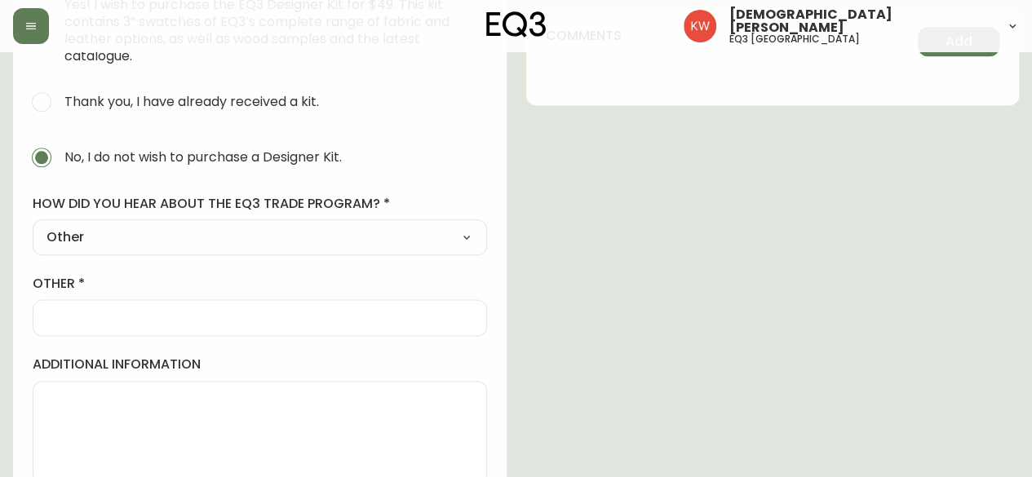
scroll to position [908, 0]
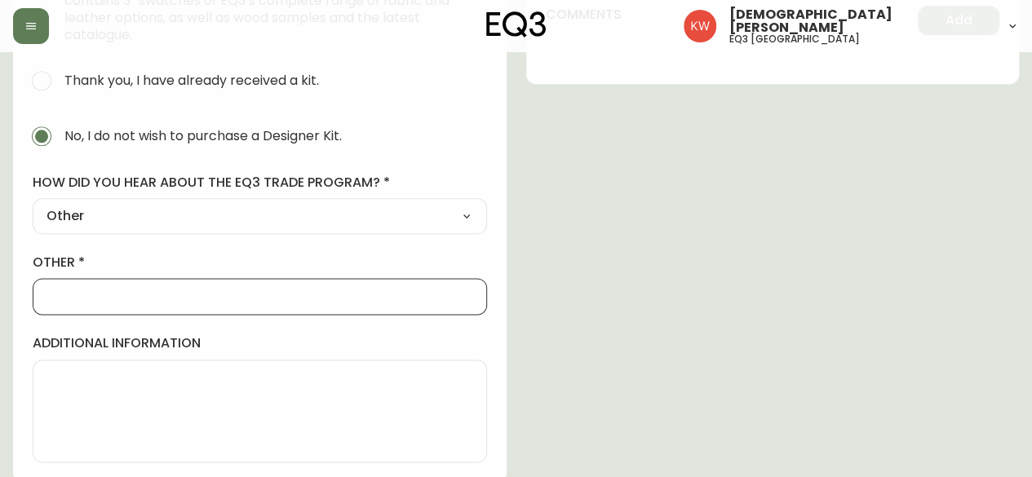
click at [106, 296] on input "other" at bounding box center [260, 297] width 427 height 16
type input "In Storis Already"
click at [297, 453] on div at bounding box center [260, 411] width 455 height 103
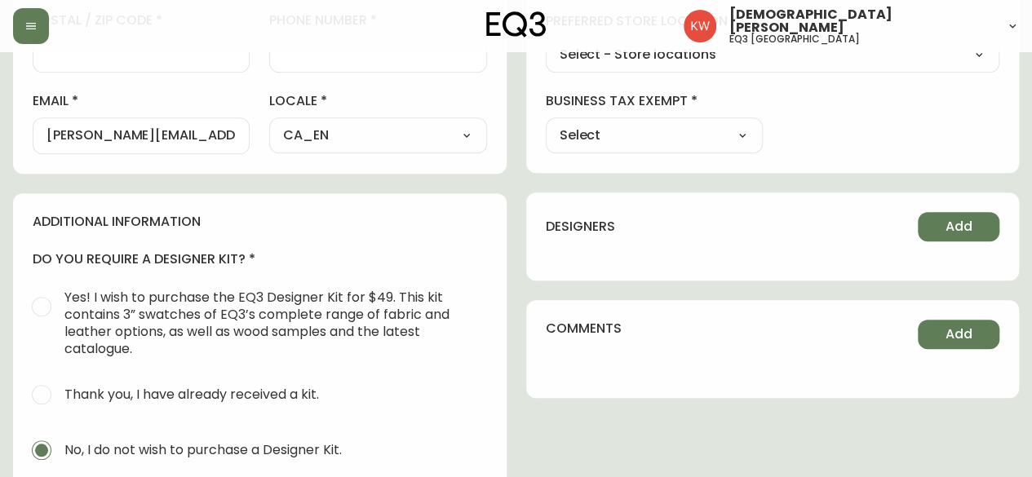
scroll to position [581, 0]
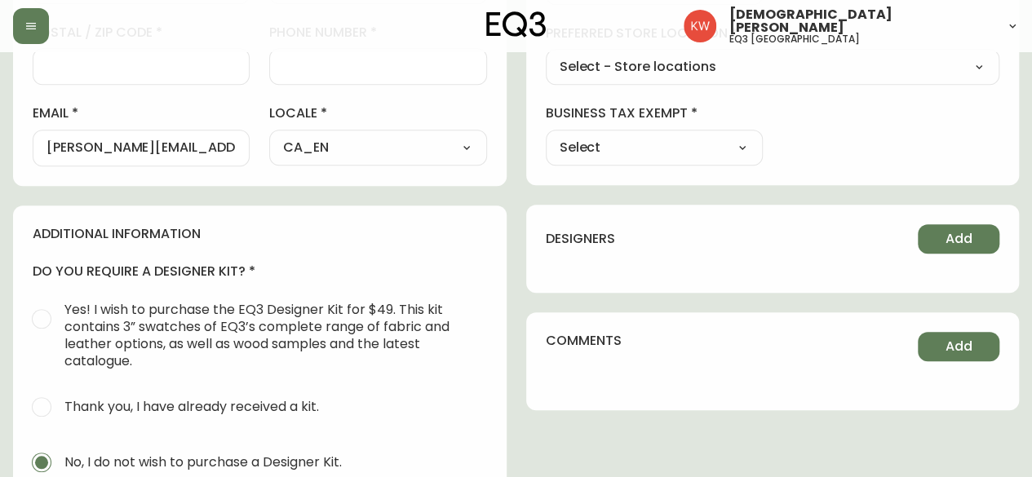
click at [679, 141] on select "Select Yes No" at bounding box center [654, 147] width 217 height 24
select select "false"
click at [546, 135] on select "Select Yes No" at bounding box center [654, 147] width 217 height 24
type input "No"
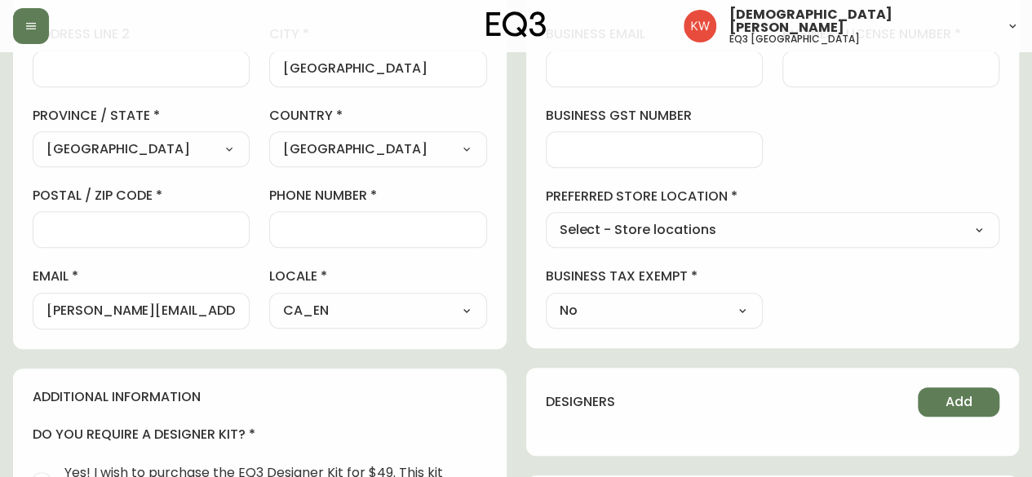
click at [725, 229] on select "Select - Store locations EQ3 [GEOGRAPHIC_DATA] EQ3 [GEOGRAPHIC_DATA] [GEOGRAPHI…" at bounding box center [773, 231] width 455 height 24
select select "cjw10z96m00006gs08l3o91tv"
click at [546, 219] on select "Select - Store locations EQ3 [GEOGRAPHIC_DATA] EQ3 [GEOGRAPHIC_DATA] [GEOGRAPHI…" at bounding box center [773, 231] width 455 height 24
type input "EQ3 [GEOGRAPHIC_DATA]"
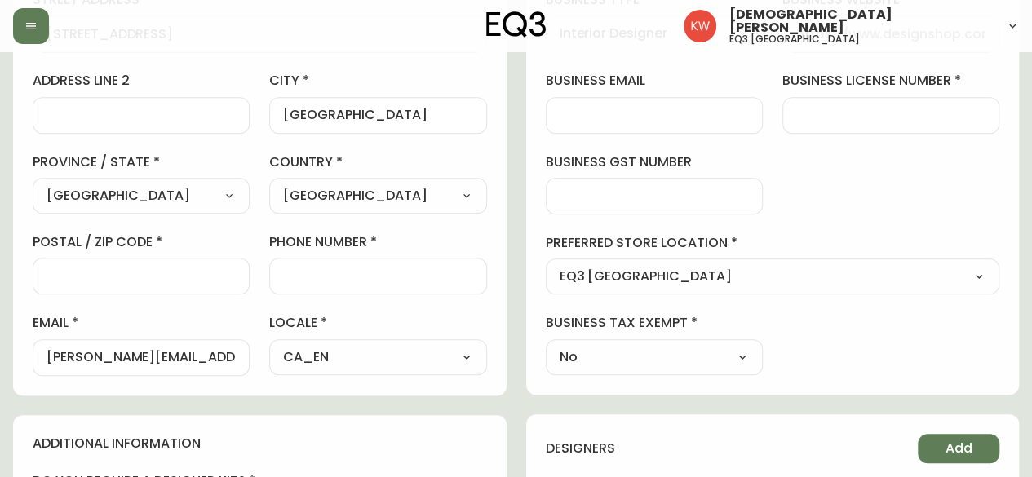
scroll to position [336, 0]
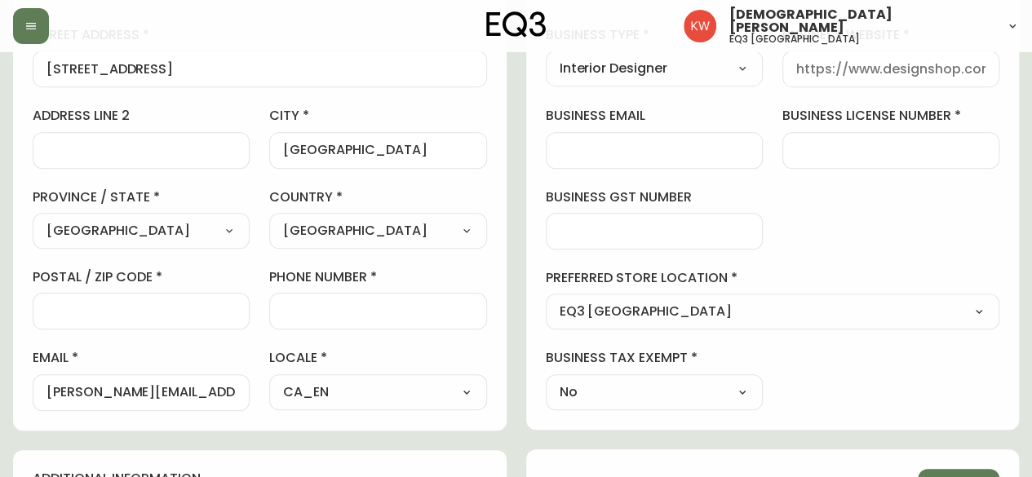
click at [821, 154] on input "business license number" at bounding box center [891, 151] width 189 height 16
type input "."
click at [330, 304] on input "phone number" at bounding box center [377, 312] width 189 height 16
paste input "[PHONE_NUMBER]"
type input "[PHONE_NUMBER]"
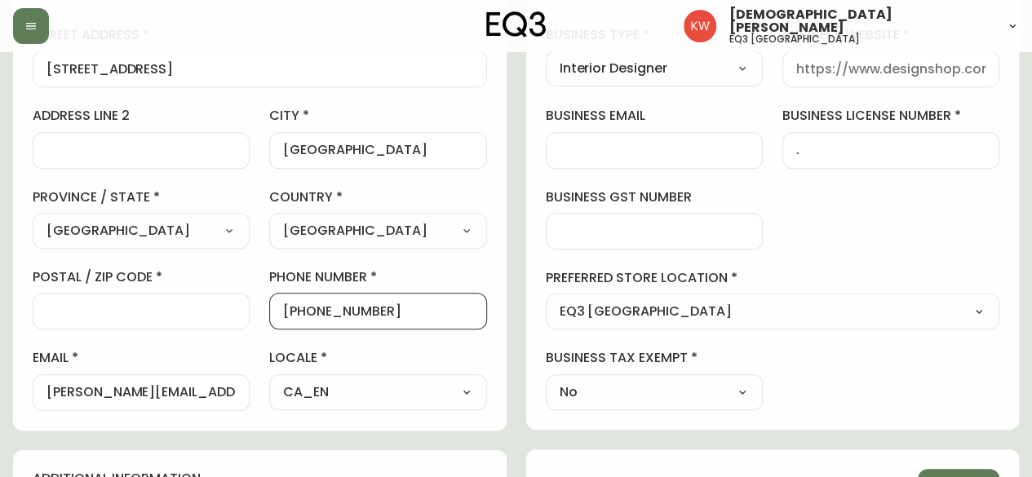
click at [161, 308] on input "postal / zip code" at bounding box center [141, 312] width 189 height 16
paste input "T5N 3M5"
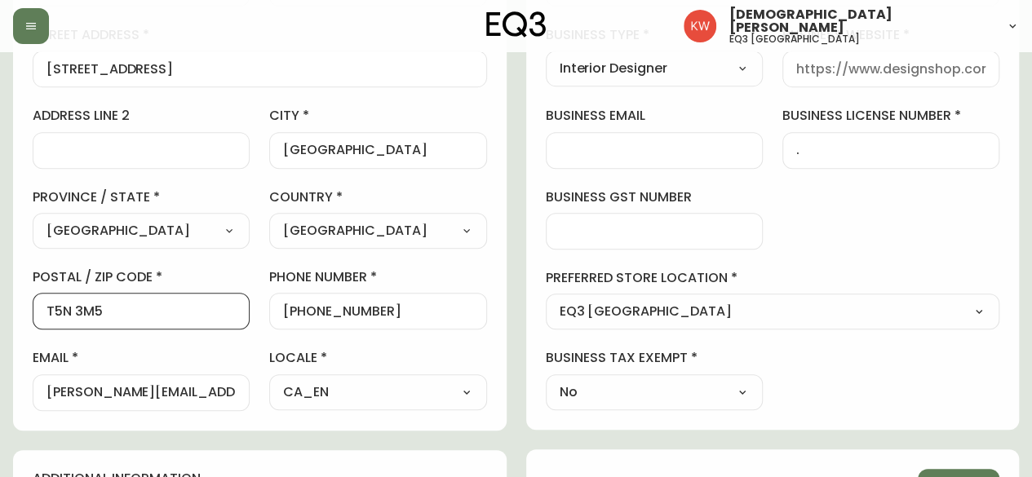
type input "T5N 3M5"
click at [230, 270] on label "postal / zip code" at bounding box center [141, 278] width 217 height 18
click at [230, 304] on input "T5N 3M5" at bounding box center [141, 312] width 189 height 16
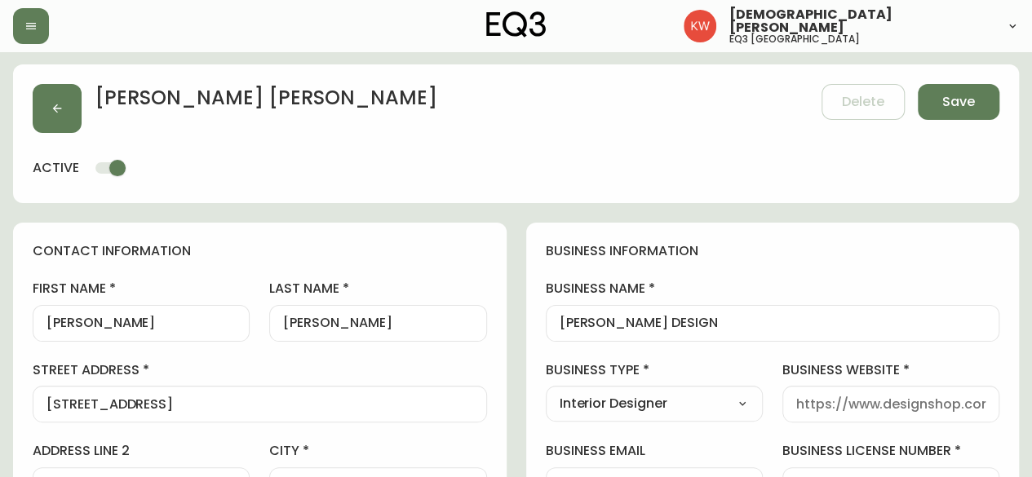
scroll to position [0, 0]
click at [951, 99] on span "Save" at bounding box center [959, 103] width 33 height 18
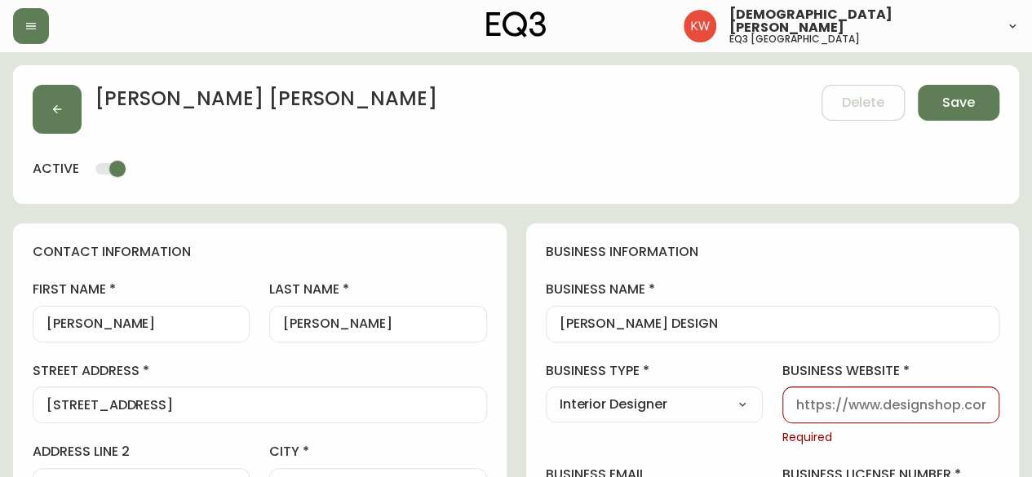
click at [900, 406] on input "business website" at bounding box center [891, 405] width 189 height 16
type input "[DOMAIN_NAME]"
click at [960, 100] on span "Save" at bounding box center [959, 103] width 33 height 18
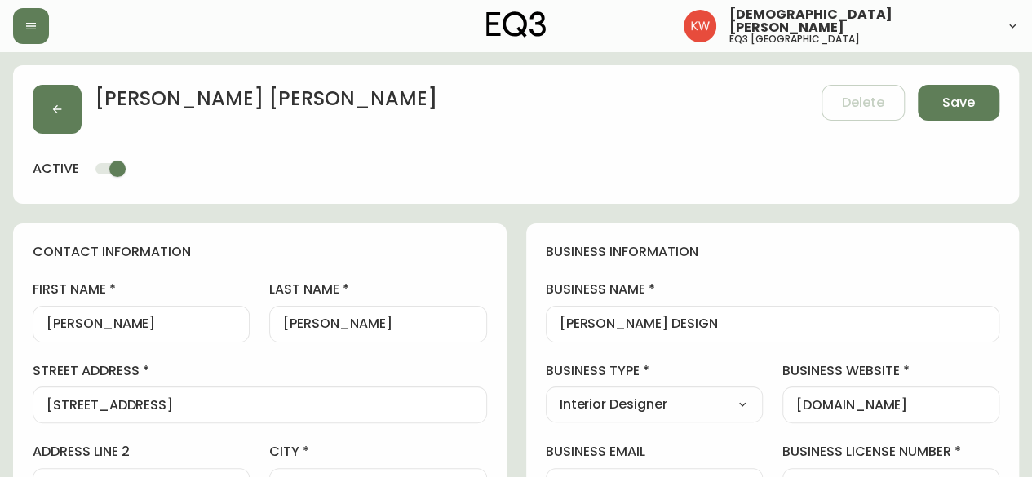
type input "[PHONE_NUMBER]"
type input "[PERSON_NAME][EMAIL_ADDRESS][PERSON_NAME][DOMAIN_NAME]"
type input "Other"
select select "Other"
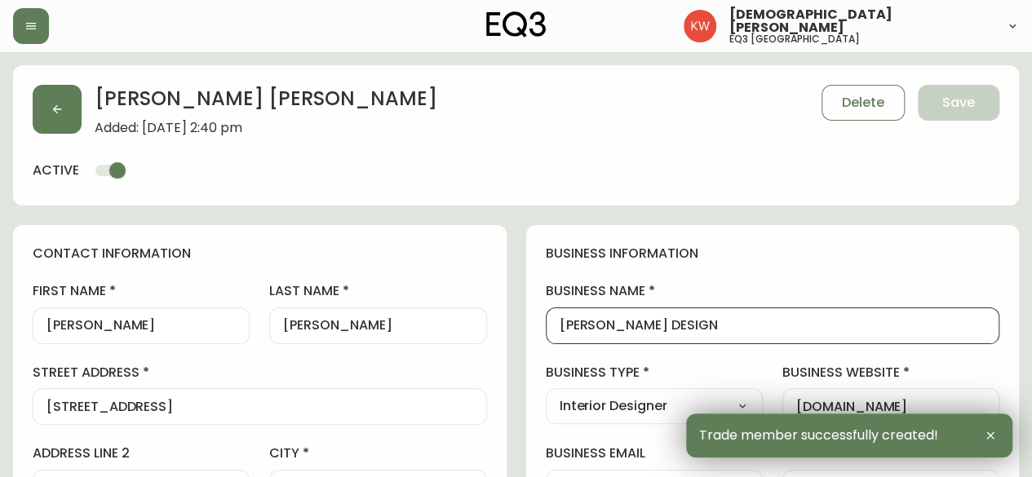
drag, startPoint x: 790, startPoint y: 324, endPoint x: 528, endPoint y: 351, distance: 263.4
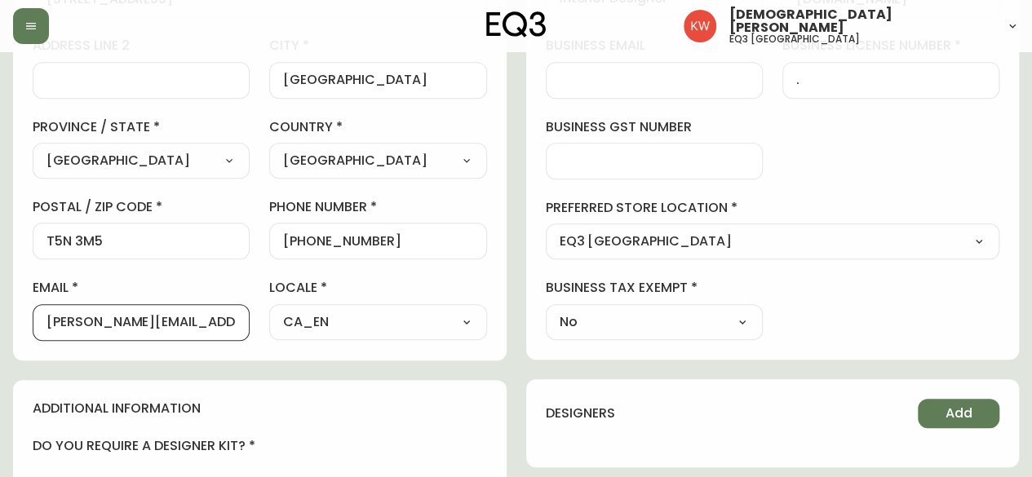
scroll to position [0, 23]
drag, startPoint x: 47, startPoint y: 321, endPoint x: 269, endPoint y: 321, distance: 222.0
click at [269, 321] on div "first name [PERSON_NAME] last name [PERSON_NAME][GEOGRAPHIC_DATA] address [STRE…" at bounding box center [260, 107] width 455 height 466
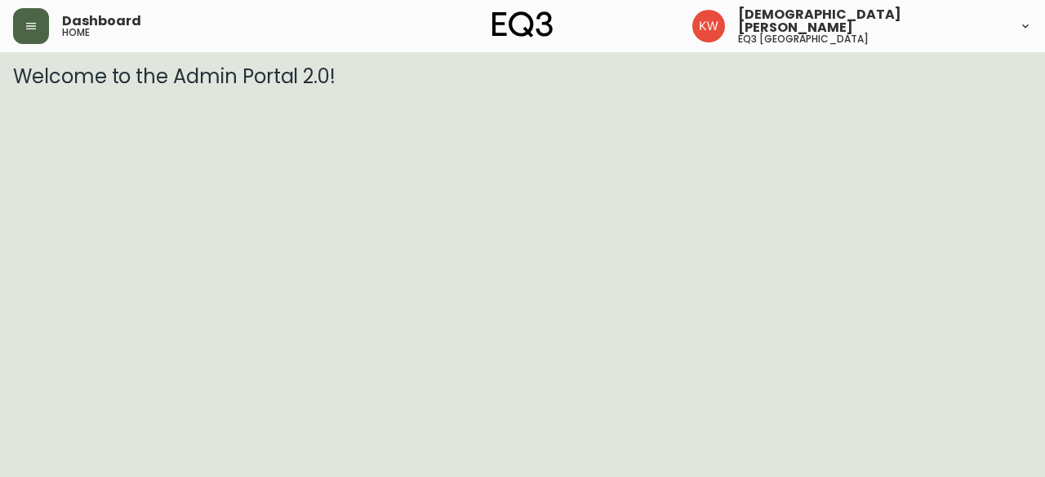
click at [23, 29] on button "button" at bounding box center [31, 26] width 36 height 36
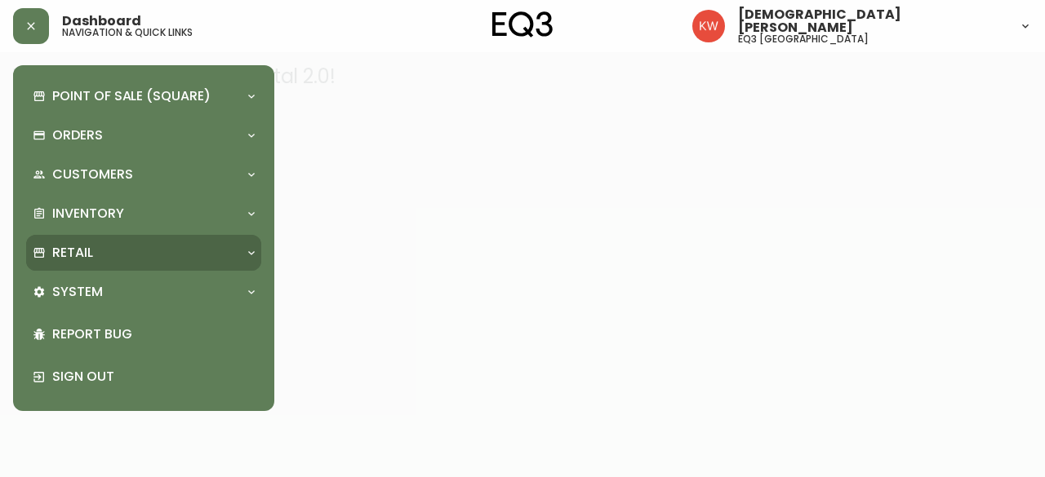
click at [255, 250] on icon at bounding box center [251, 252] width 13 height 13
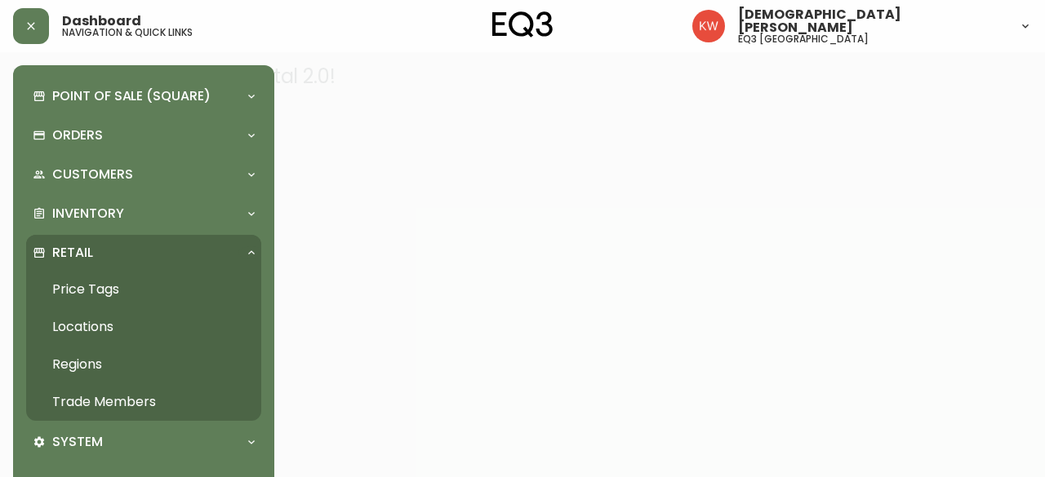
click at [124, 402] on link "Trade Members" at bounding box center [143, 403] width 235 height 38
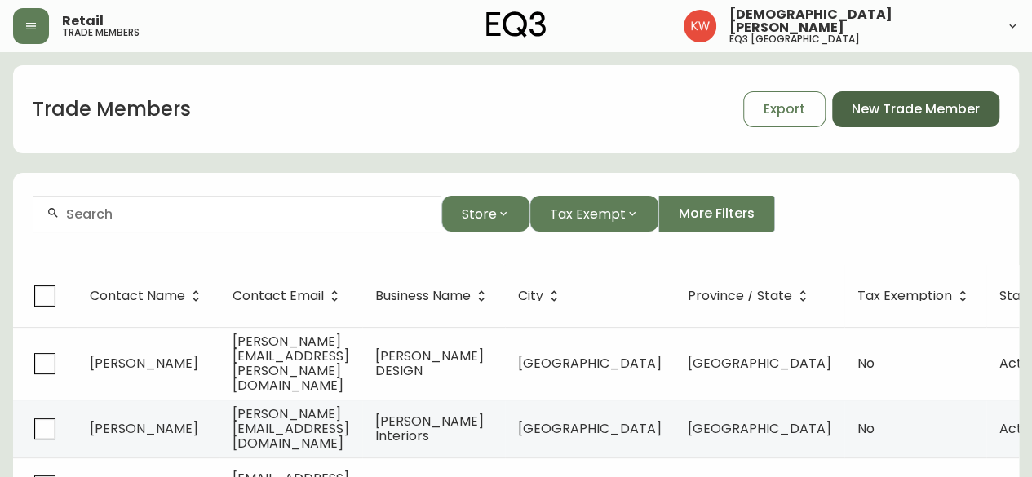
click at [914, 112] on span "New Trade Member" at bounding box center [916, 109] width 128 height 18
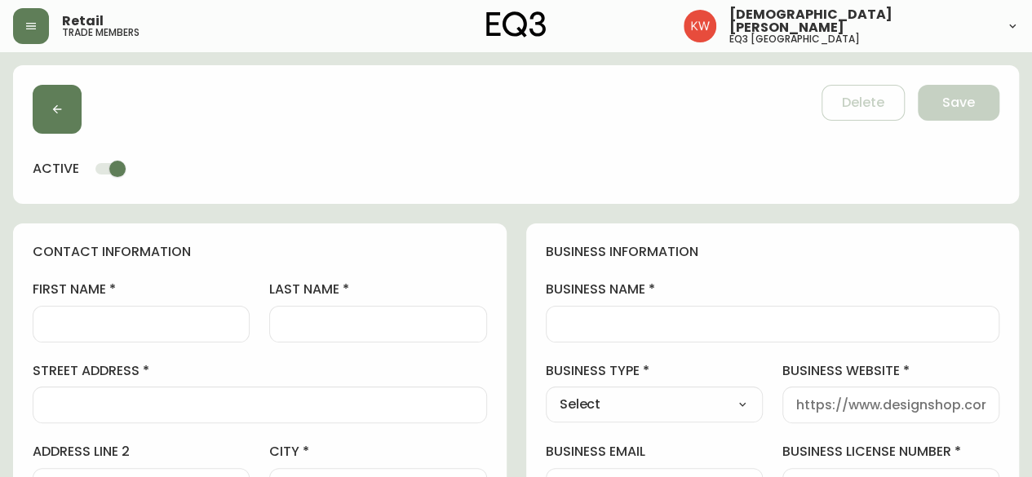
click at [75, 315] on div at bounding box center [141, 324] width 217 height 37
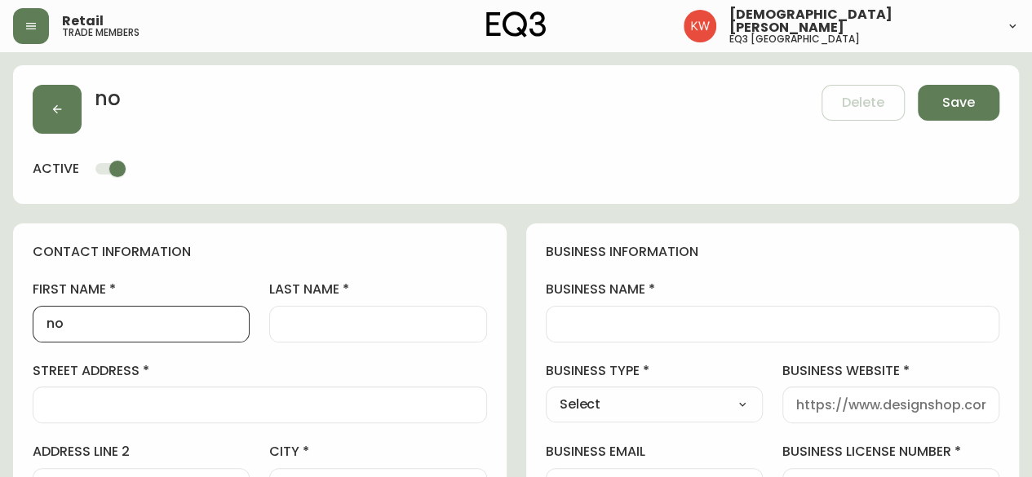
type input "n"
type input "Nocred"
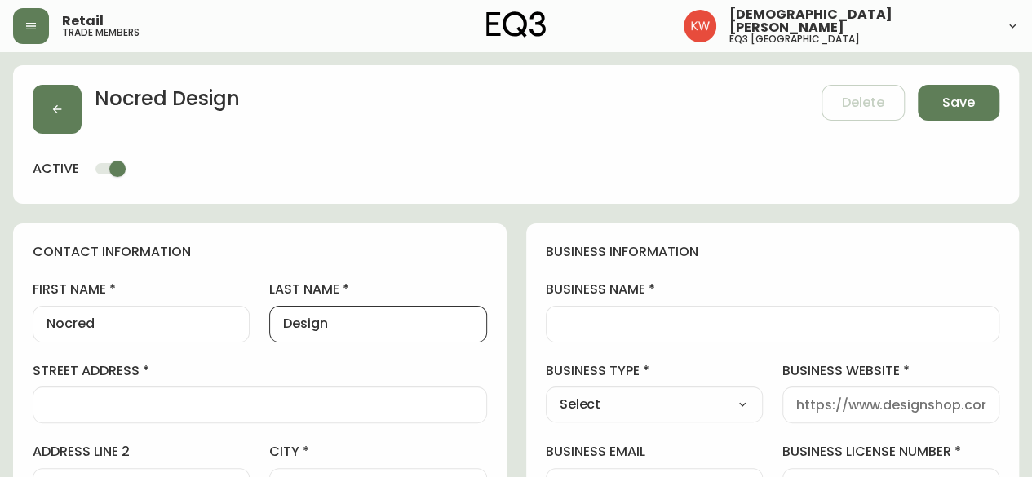
type input "Design"
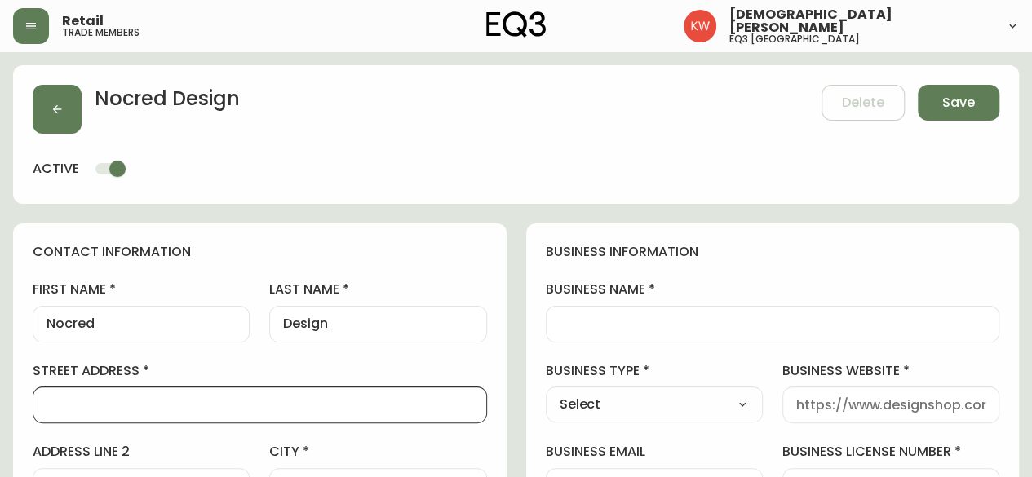
click at [648, 329] on input "business name" at bounding box center [773, 325] width 427 height 16
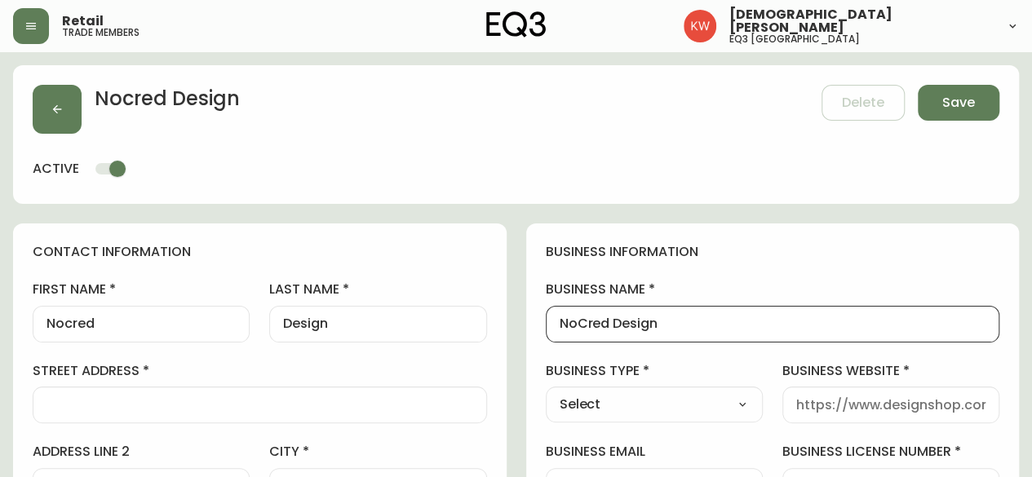
type input "NoCred Design"
click at [739, 402] on select "Select Interior Designer Architect Home Builder Contractor Real Estate Agent Ho…" at bounding box center [654, 405] width 217 height 24
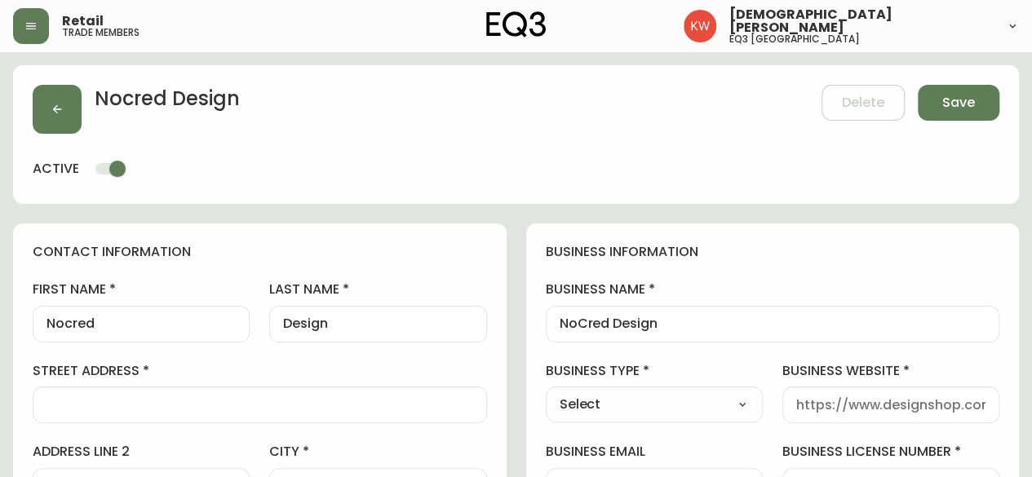
select select "Interior Designer"
click at [546, 393] on select "Select Interior Designer Architect Home Builder Contractor Real Estate Agent Ho…" at bounding box center [654, 405] width 217 height 24
type input "Interior Designer"
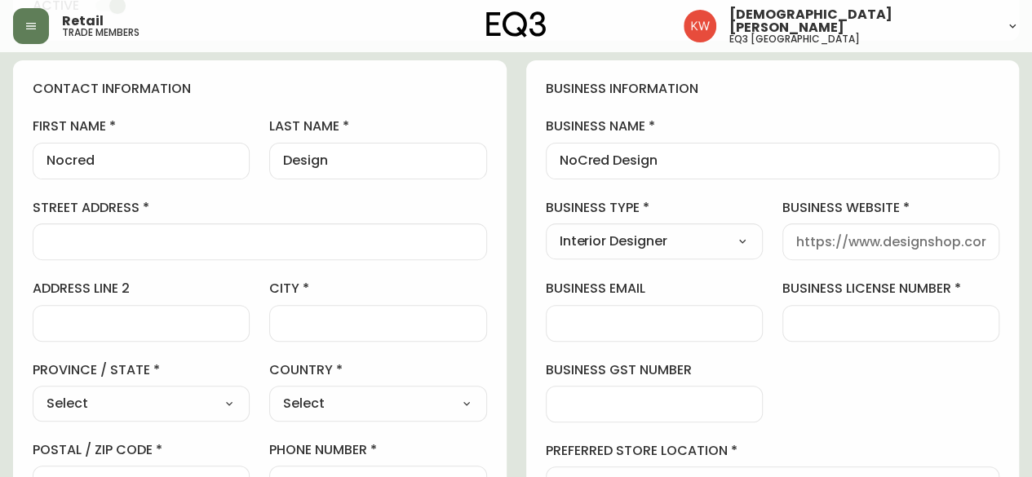
click at [891, 238] on input "business website" at bounding box center [891, 242] width 189 height 16
type input "[DOMAIN_NAME]"
click at [145, 247] on input "street address" at bounding box center [260, 242] width 427 height 16
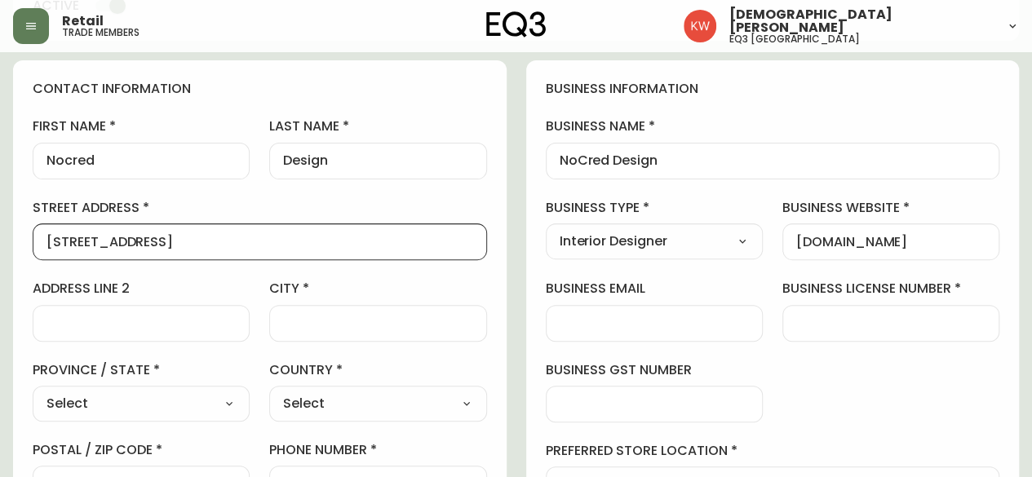
type input "304 659 4th Ave NE"
click at [313, 312] on div at bounding box center [377, 323] width 217 height 37
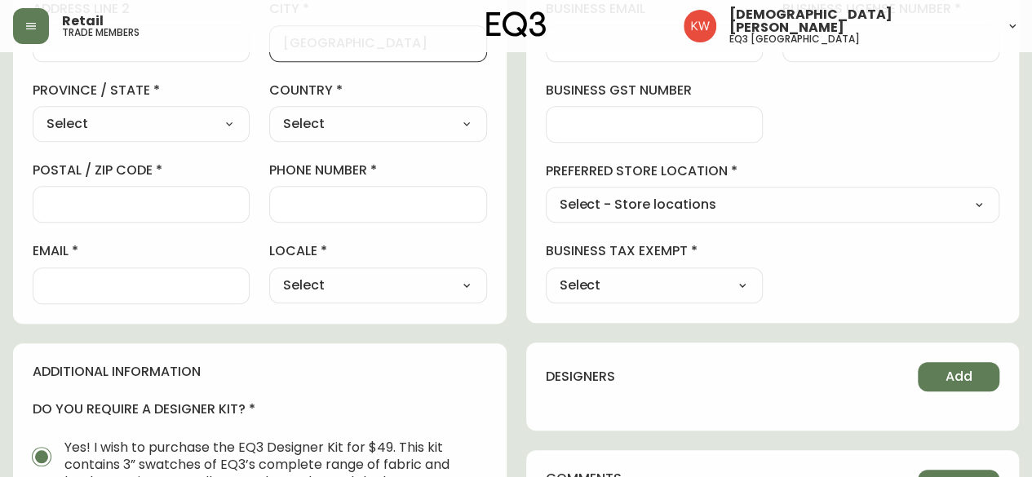
scroll to position [490, 0]
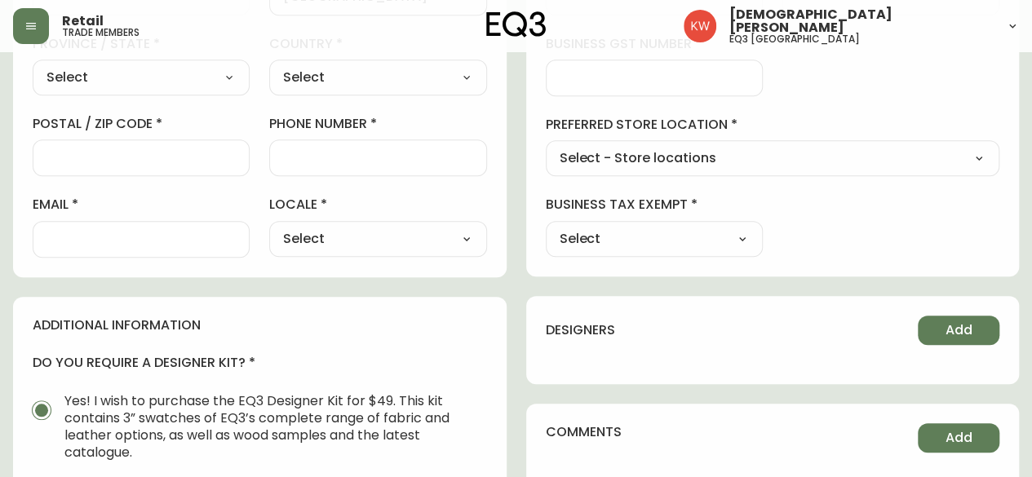
type input "[GEOGRAPHIC_DATA]"
click at [403, 246] on select "Select CA_EN [GEOGRAPHIC_DATA] US_EN" at bounding box center [377, 239] width 217 height 24
select select "CA_EN"
click at [269, 227] on select "Select CA_EN [GEOGRAPHIC_DATA] US_EN" at bounding box center [377, 239] width 217 height 24
type input "CA_EN"
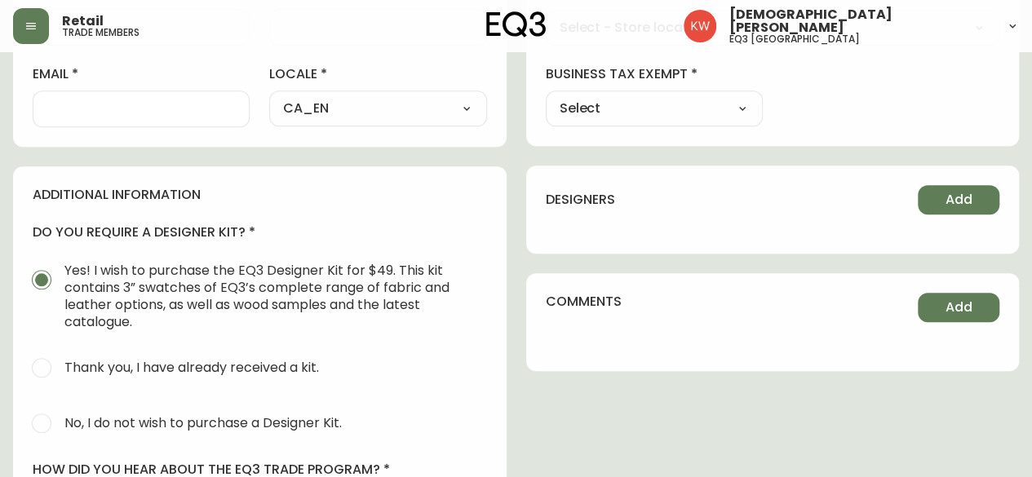
scroll to position [735, 0]
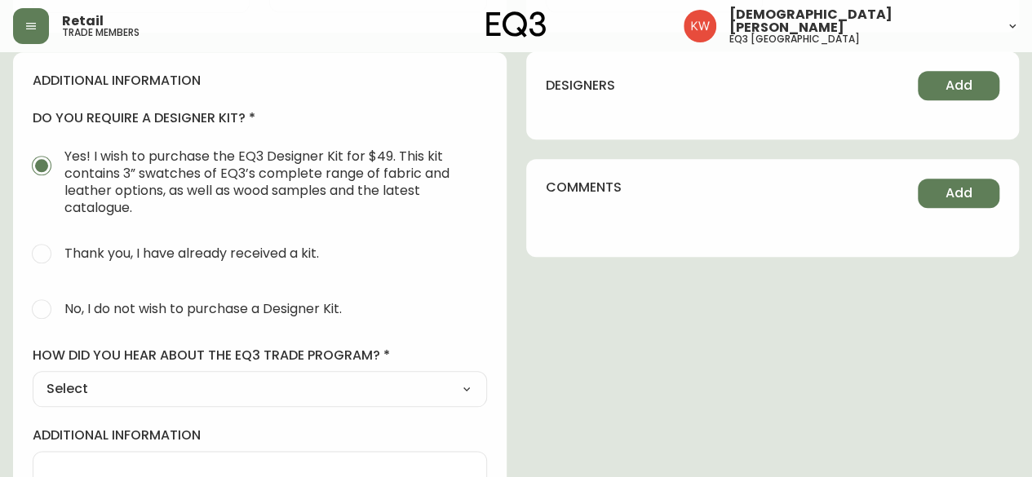
click at [41, 308] on input "No, I do not wish to purchase a Designer Kit." at bounding box center [42, 309] width 36 height 36
radio input "true"
radio input "false"
click at [127, 385] on select "Select Social Media Advertisement Trade Show Outreach from a Trade Rep Other" at bounding box center [260, 389] width 455 height 24
select select "Other"
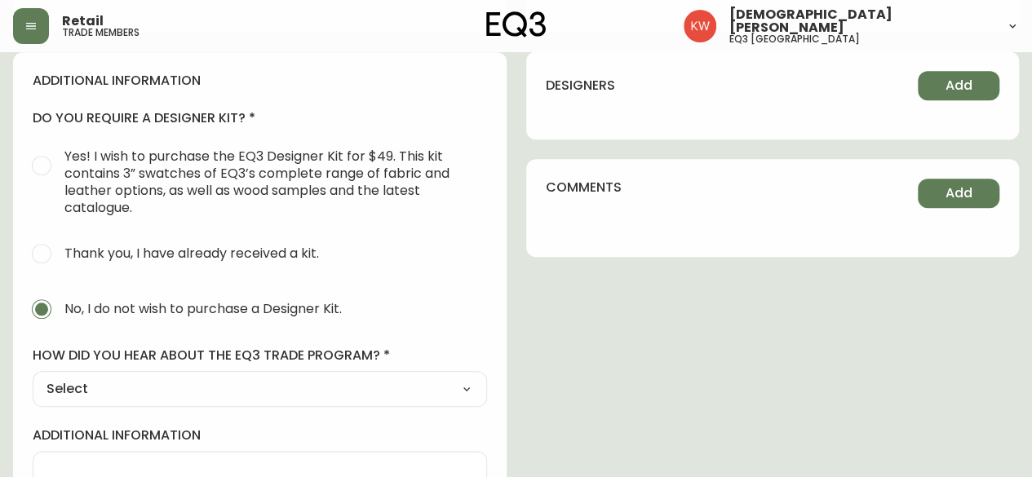
click at [33, 377] on select "Select Social Media Advertisement Trade Show Outreach from a Trade Rep Other" at bounding box center [260, 389] width 455 height 24
type input "Other"
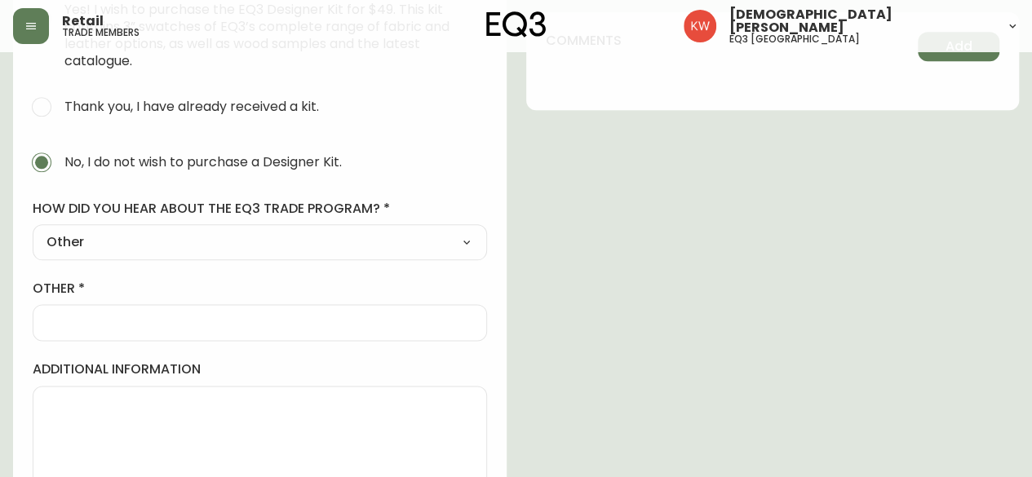
scroll to position [898, 0]
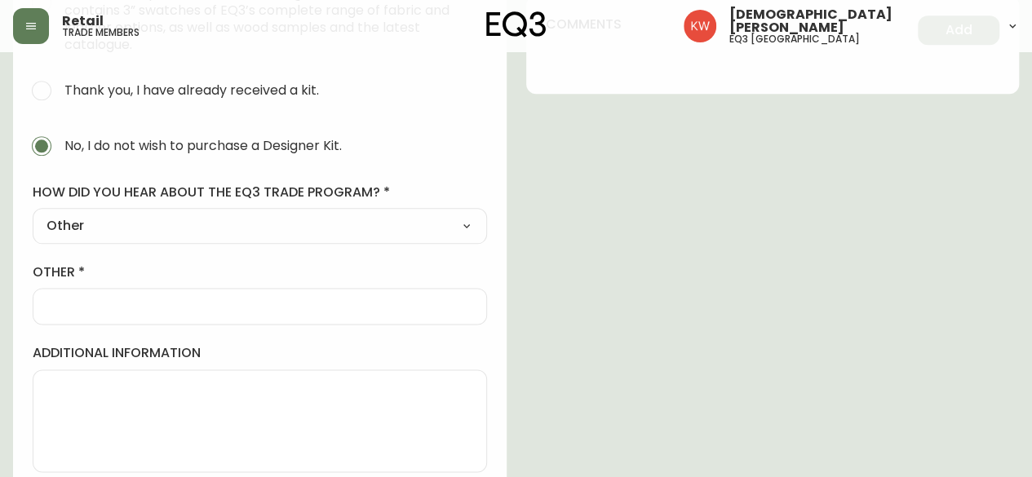
click at [119, 306] on input "other" at bounding box center [260, 307] width 427 height 16
type input "Walk In"
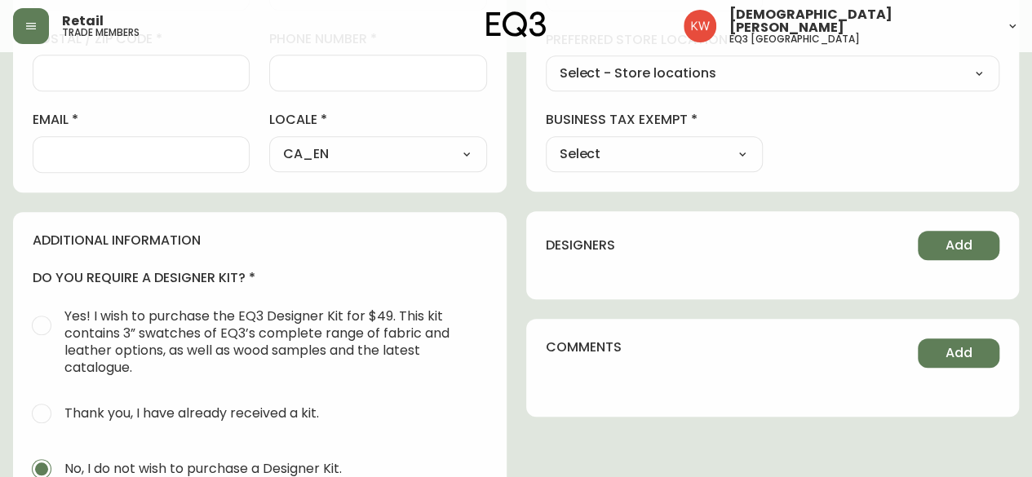
scroll to position [571, 0]
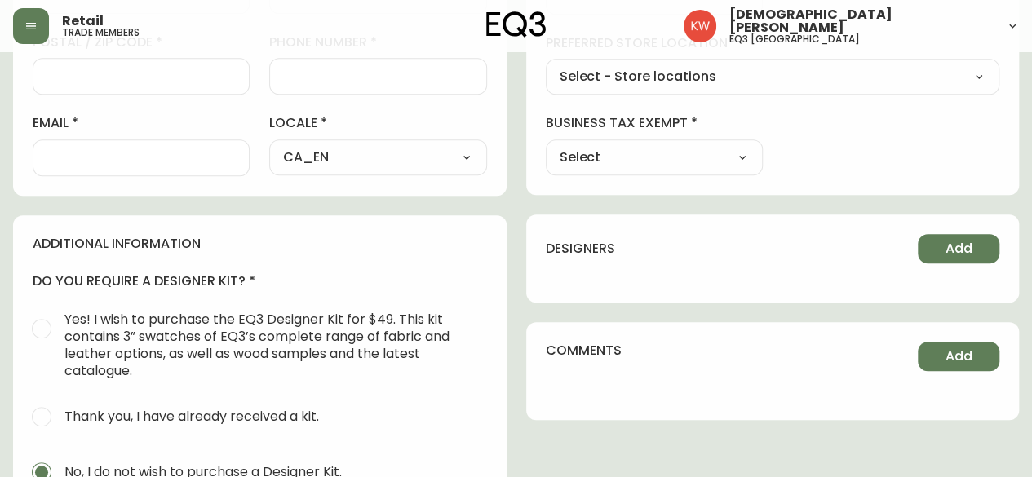
click at [659, 165] on select "Select Yes No" at bounding box center [654, 157] width 217 height 24
select select "false"
click at [546, 145] on select "Select Yes No" at bounding box center [654, 157] width 217 height 24
type input "No"
click at [117, 150] on input "email" at bounding box center [141, 158] width 189 height 16
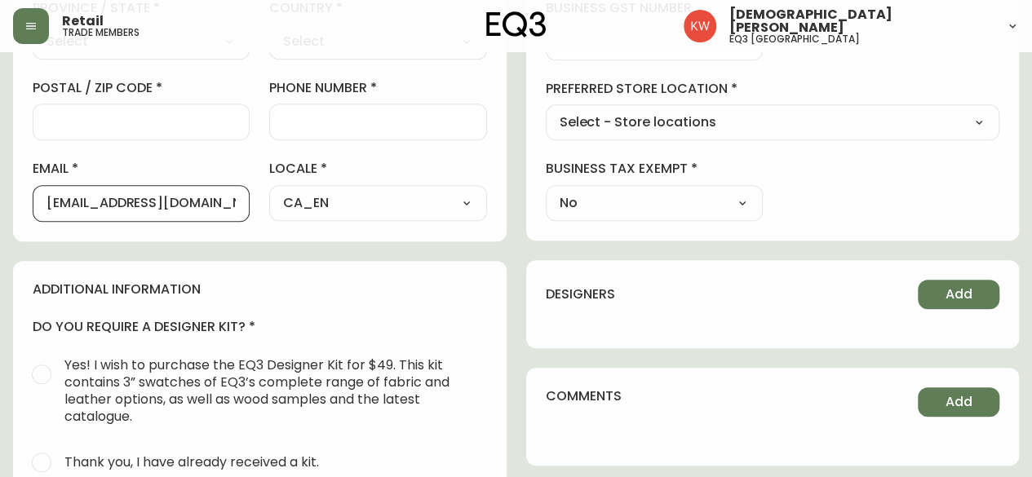
scroll to position [408, 0]
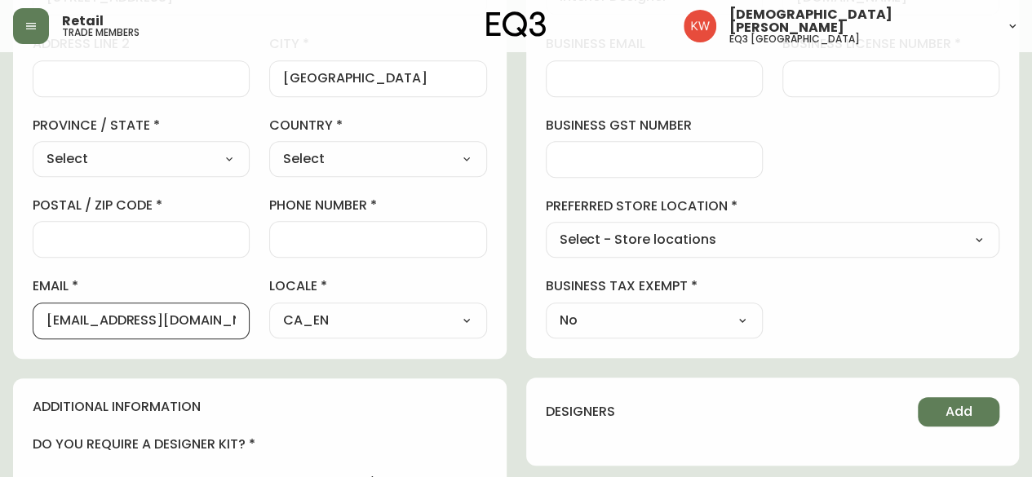
type input "brothercarl68@gmail.com"
click at [151, 234] on input "postal / zip code" at bounding box center [141, 240] width 189 height 16
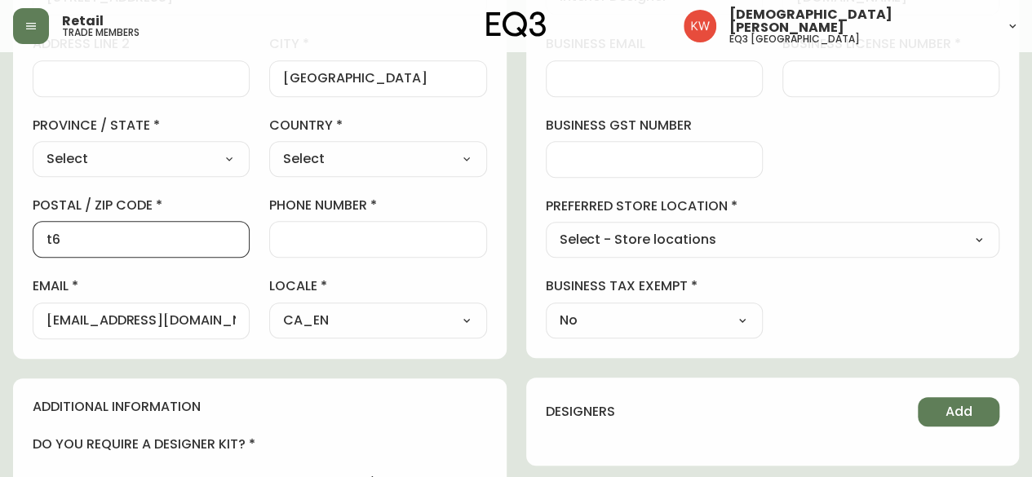
type input "t"
type input "T2E 0J9"
click at [390, 233] on input "phone number" at bounding box center [377, 240] width 189 height 16
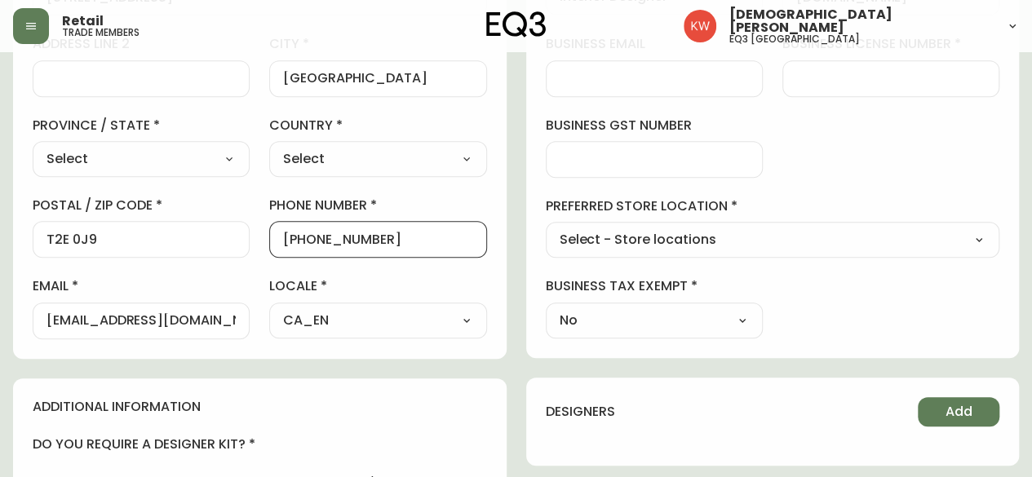
type input "242-424-5452"
click at [708, 243] on select "Select - Store locations EQ3 [GEOGRAPHIC_DATA] EQ3 [GEOGRAPHIC_DATA] [GEOGRAPHI…" at bounding box center [773, 241] width 455 height 24
select select "cjw10z96m00006gs08l3o91tv"
click at [546, 229] on select "Select - Store locations EQ3 [GEOGRAPHIC_DATA] EQ3 [GEOGRAPHIC_DATA] [GEOGRAPHI…" at bounding box center [773, 241] width 455 height 24
type input "EQ3 [GEOGRAPHIC_DATA]"
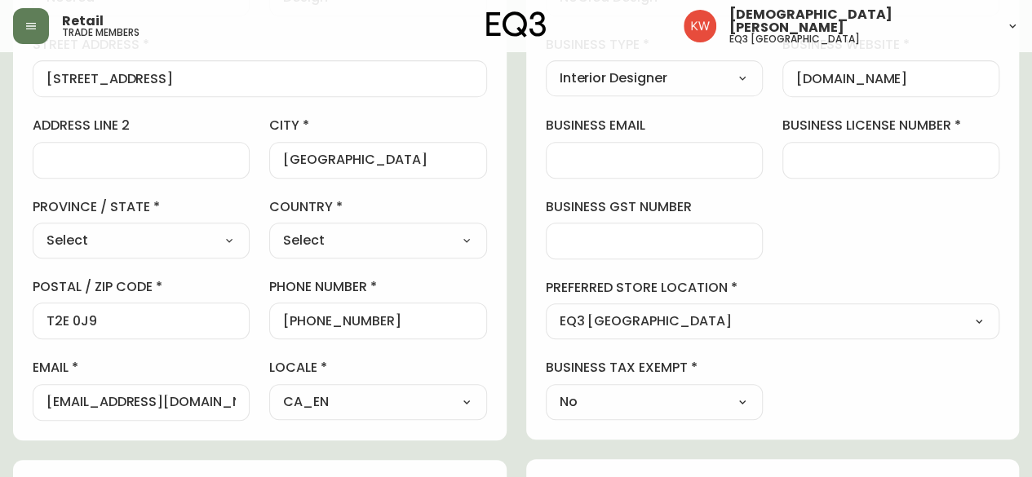
scroll to position [245, 0]
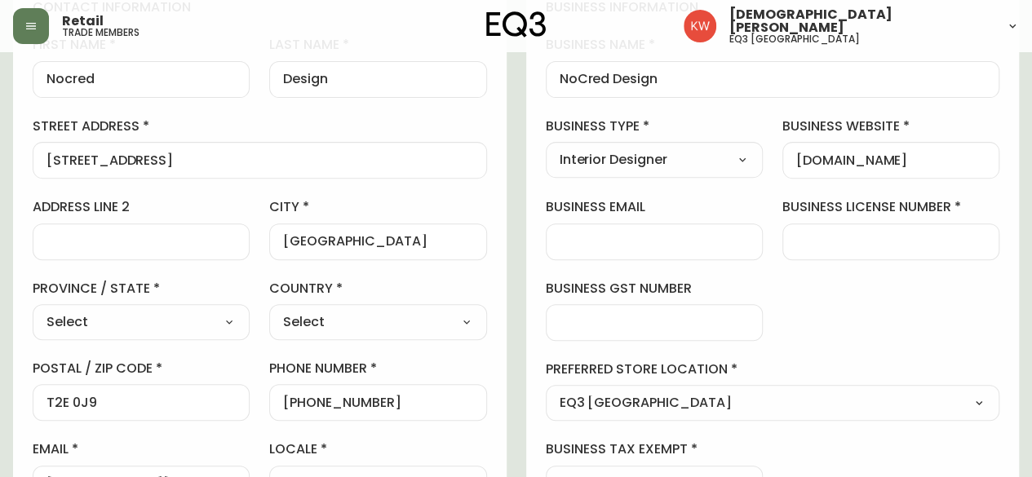
click at [877, 229] on div at bounding box center [891, 242] width 217 height 37
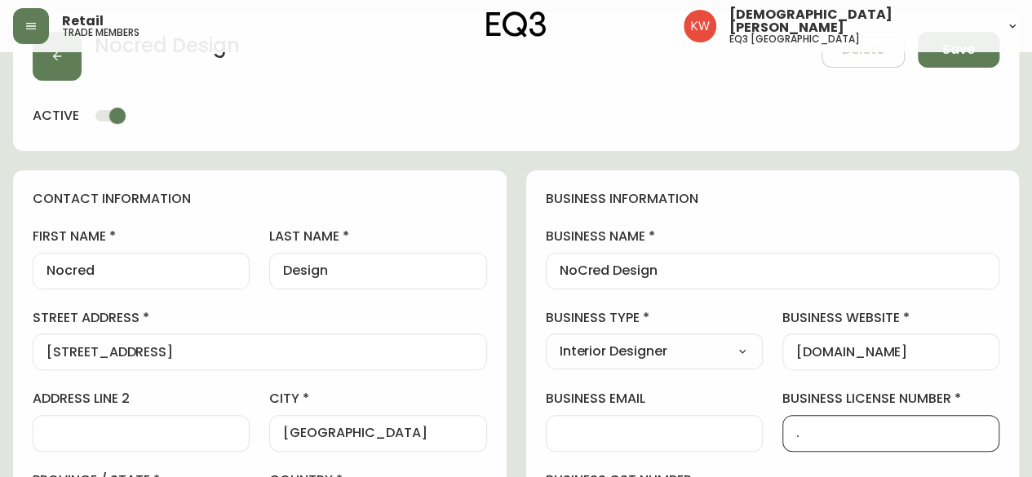
scroll to position [0, 0]
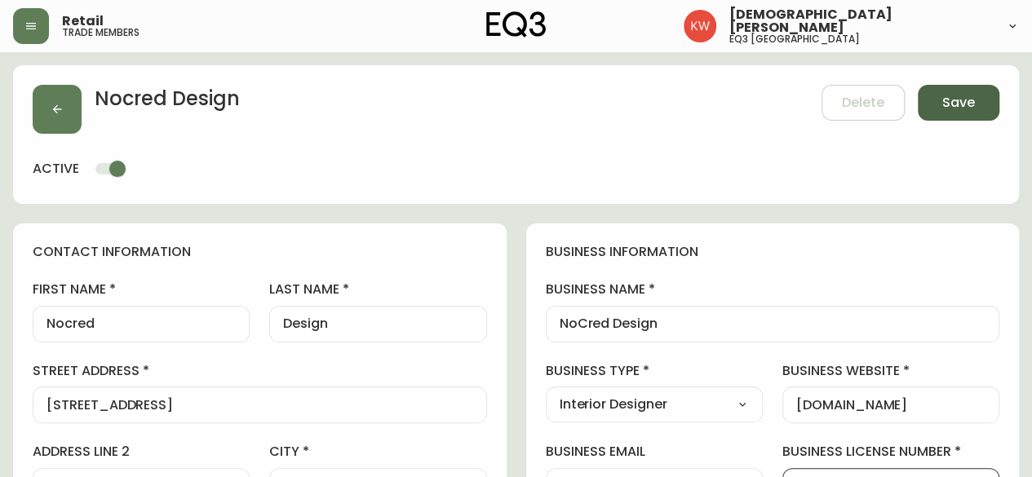
type input "."
click at [959, 102] on span "Save" at bounding box center [959, 103] width 33 height 18
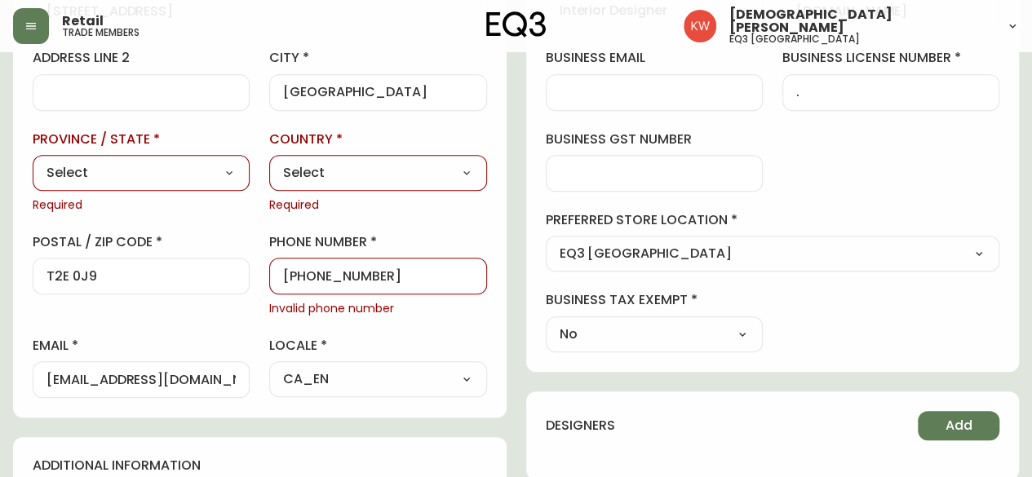
scroll to position [408, 0]
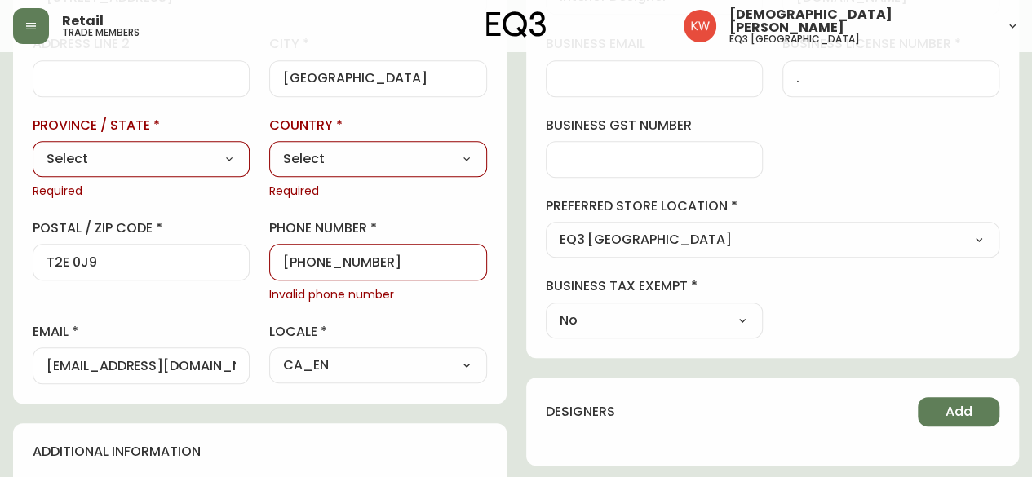
click at [367, 161] on select "Select [GEOGRAPHIC_DATA] [GEOGRAPHIC_DATA]" at bounding box center [377, 159] width 217 height 24
select select "CA"
click at [269, 147] on select "Select [GEOGRAPHIC_DATA] [GEOGRAPHIC_DATA]" at bounding box center [377, 159] width 217 height 24
type input "[GEOGRAPHIC_DATA]"
click at [192, 165] on select "Select [GEOGRAPHIC_DATA] [GEOGRAPHIC_DATA] [GEOGRAPHIC_DATA] [GEOGRAPHIC_DATA] …" at bounding box center [141, 159] width 217 height 24
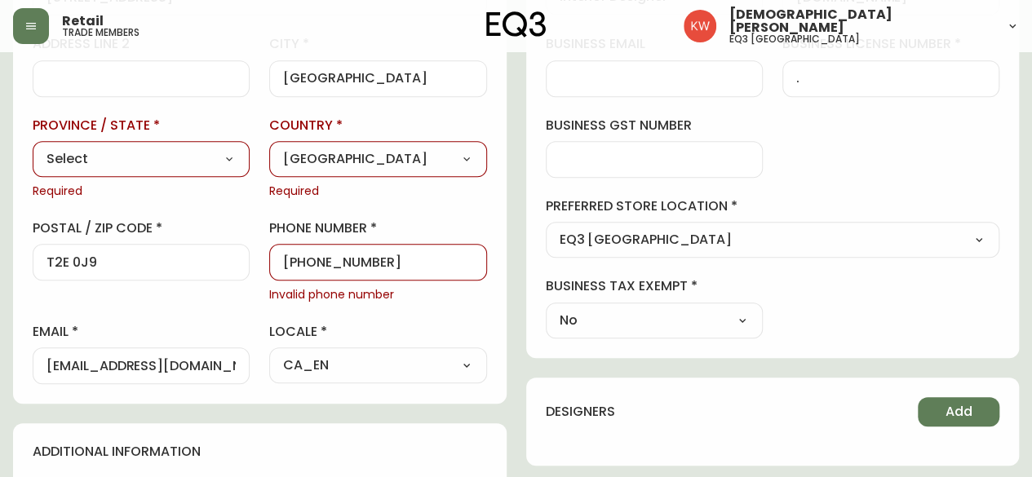
select select "AB"
click at [33, 147] on select "Select [GEOGRAPHIC_DATA] [GEOGRAPHIC_DATA] [GEOGRAPHIC_DATA] [GEOGRAPHIC_DATA] …" at bounding box center [141, 159] width 217 height 24
type input "[GEOGRAPHIC_DATA]"
click at [289, 259] on input "242-424-5452" at bounding box center [377, 263] width 189 height 16
click at [349, 264] on input "242-424-5452" at bounding box center [377, 263] width 189 height 16
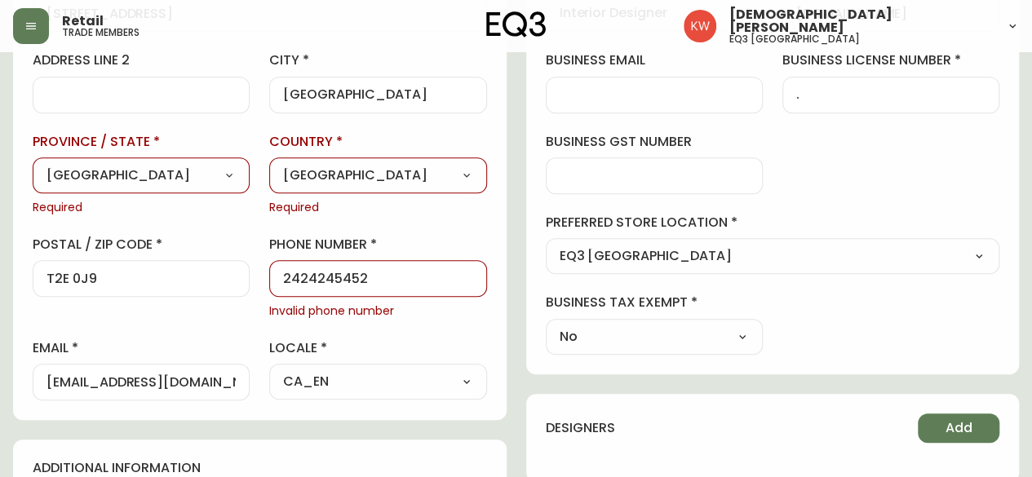
scroll to position [0, 0]
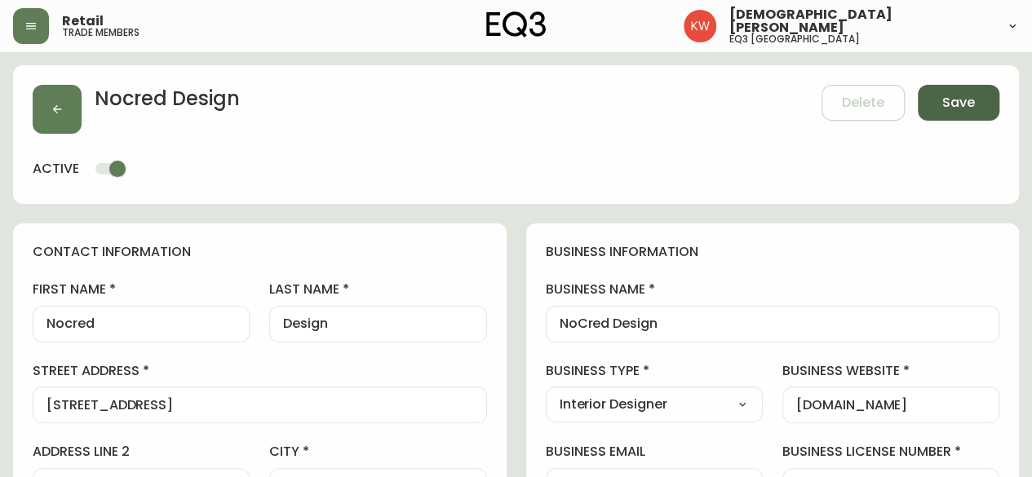
type input "2424245452"
click at [935, 99] on button "Save" at bounding box center [959, 103] width 82 height 36
type input "+12424245452"
type input "Other"
select select "Other"
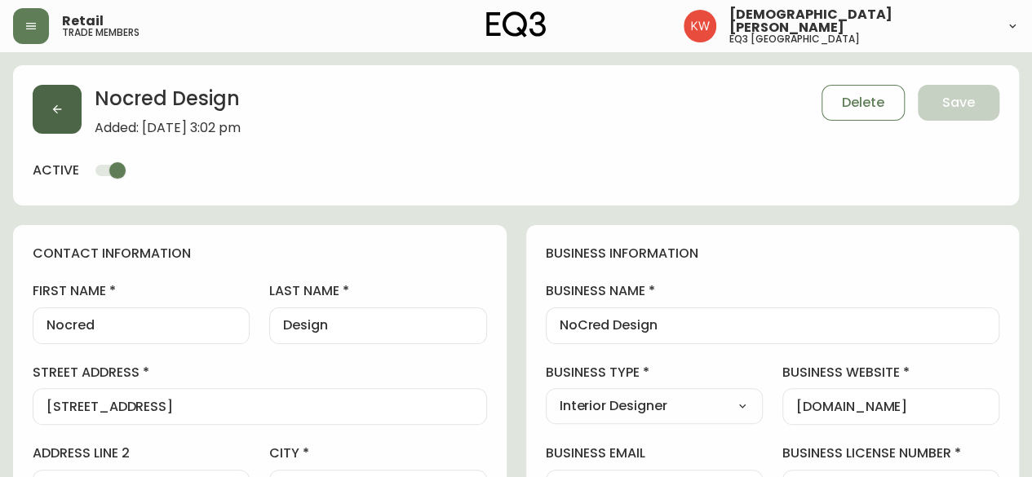
click at [53, 110] on icon "button" at bounding box center [57, 109] width 13 height 13
